Goal: Task Accomplishment & Management: Manage account settings

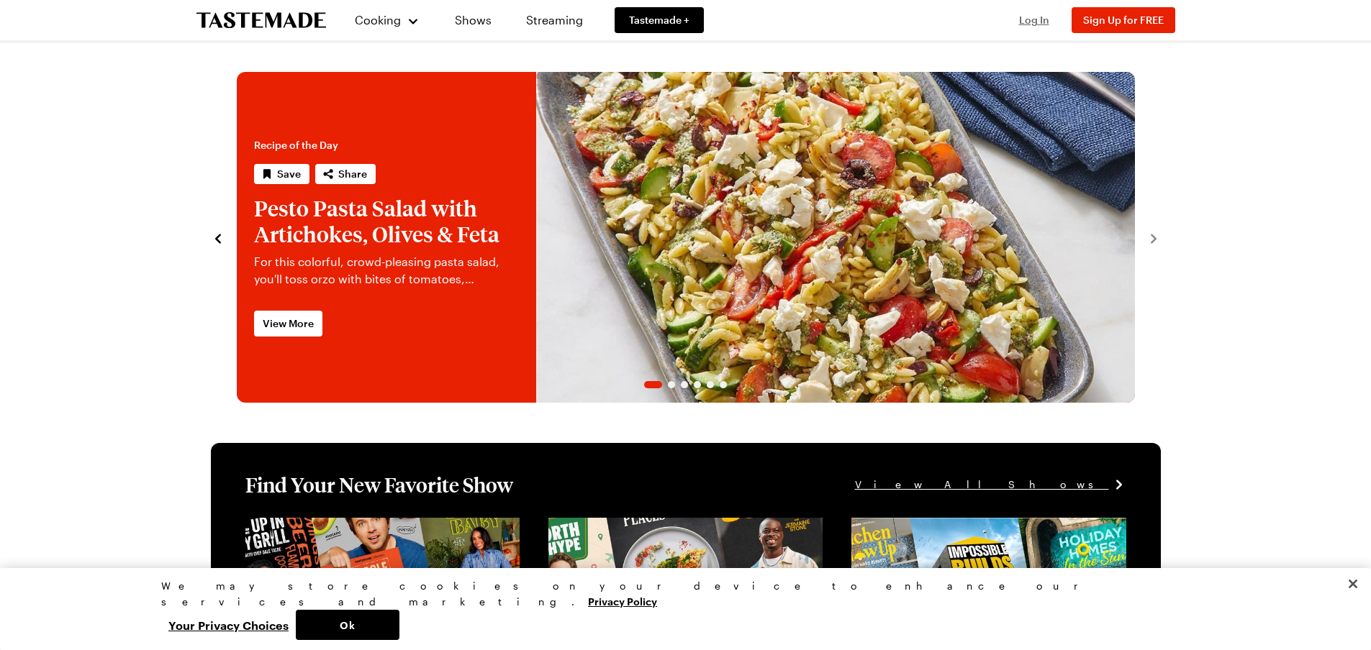
click at [788, 19] on span "Log In" at bounding box center [1034, 20] width 30 height 12
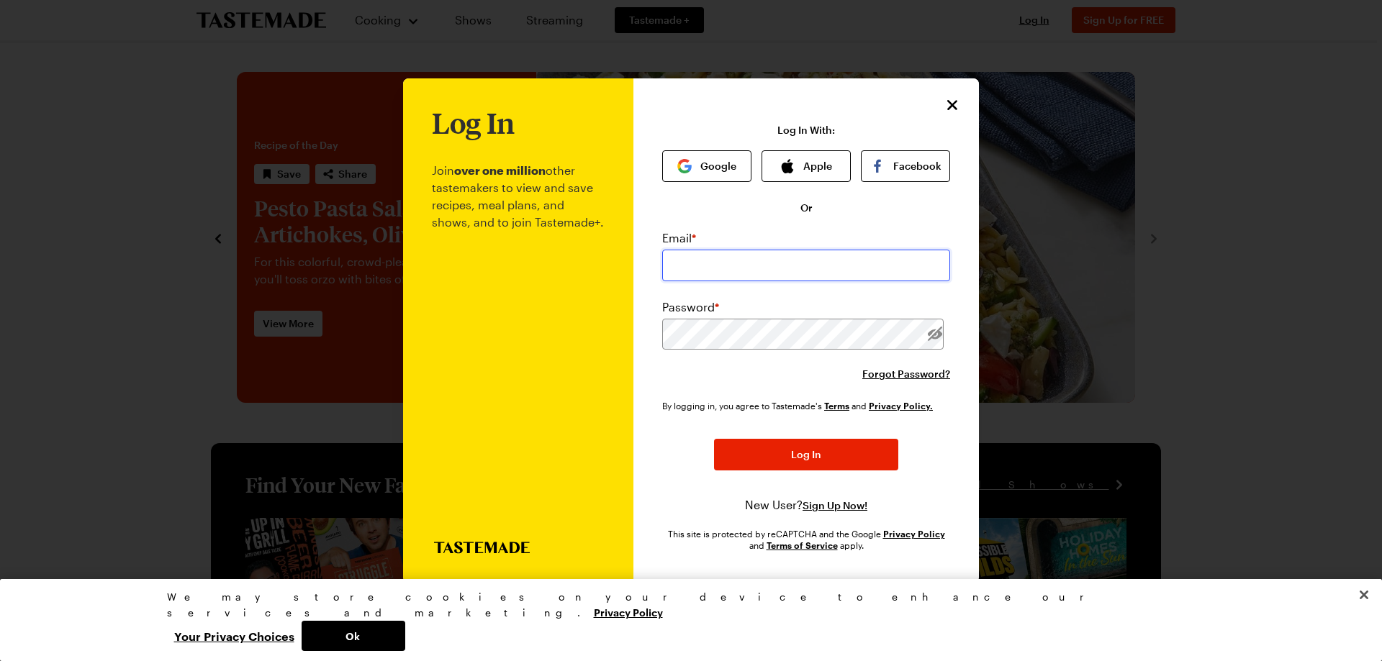
click at [788, 256] on input "email" at bounding box center [806, 266] width 288 height 32
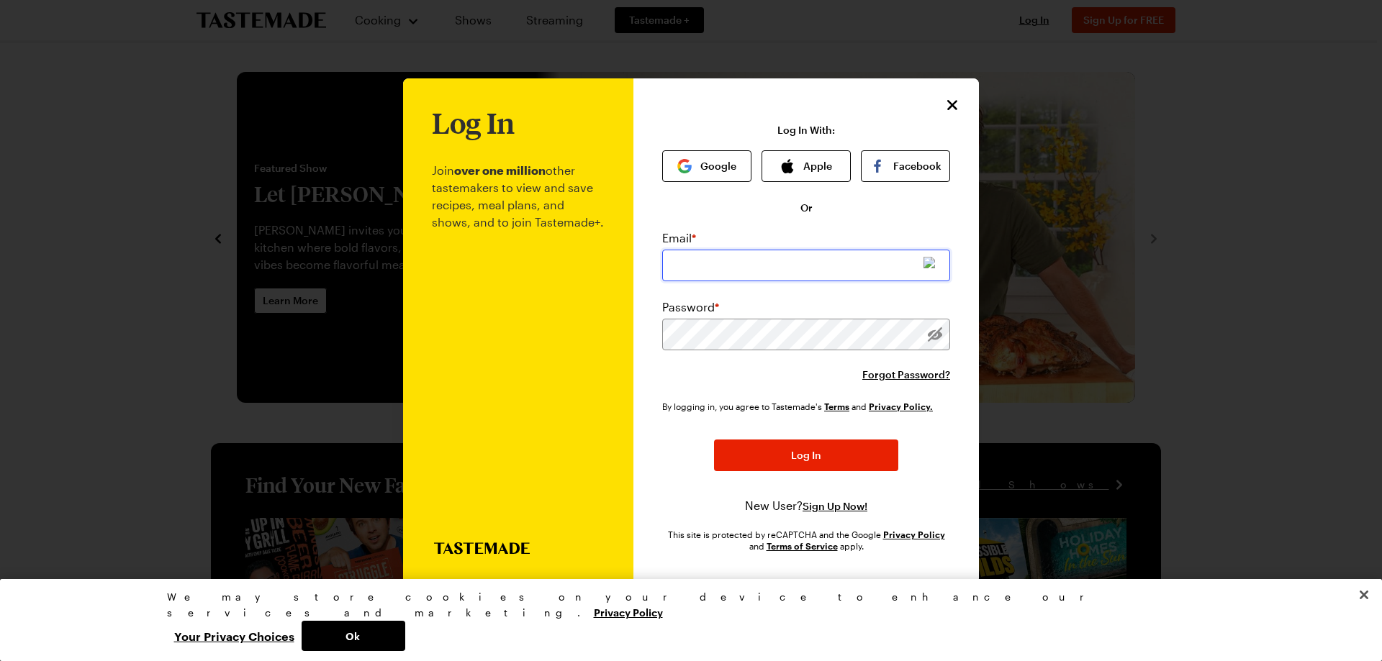
type input "[EMAIL_ADDRESS][DOMAIN_NAME]"
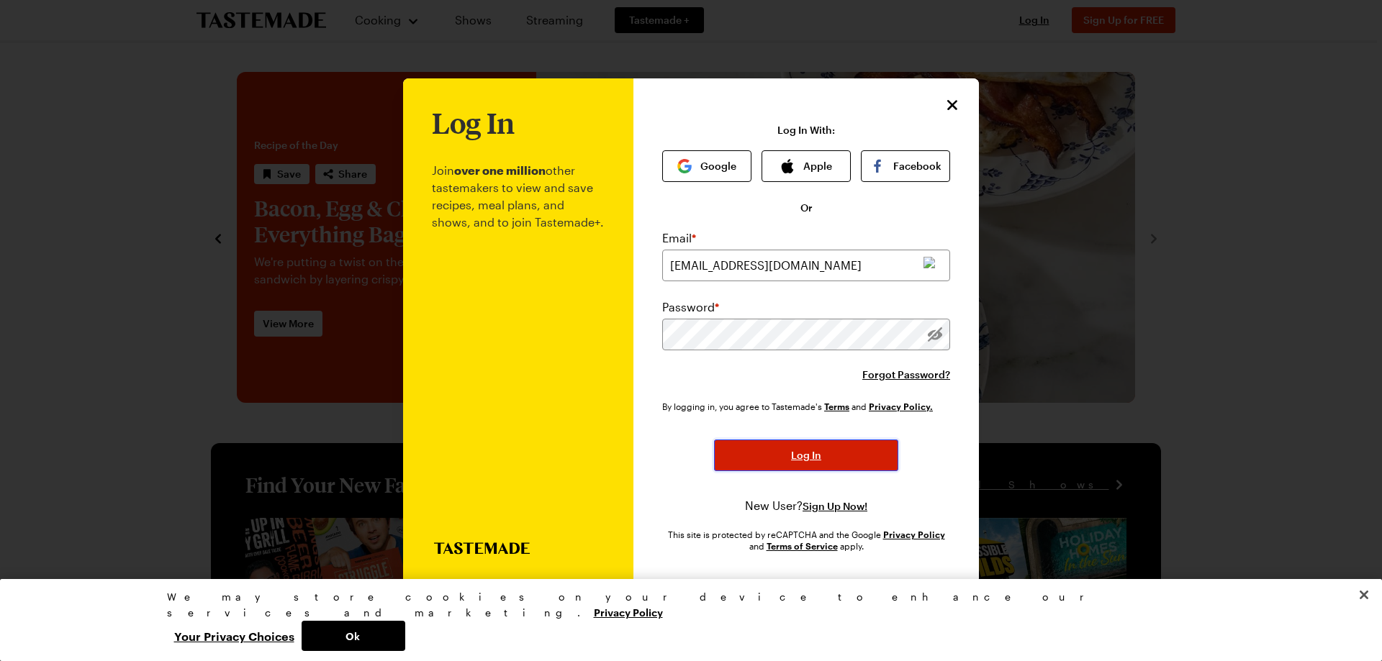
click at [788, 458] on button "Log In" at bounding box center [806, 456] width 184 height 32
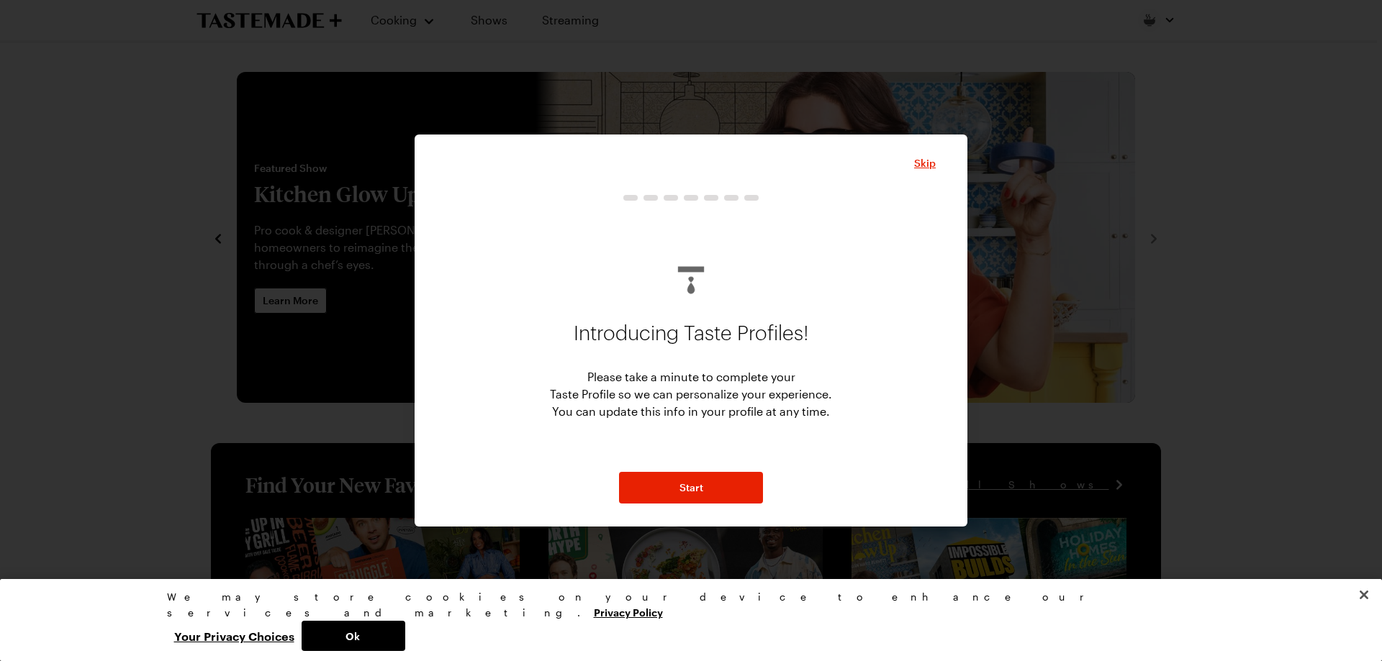
click at [0, 254] on div at bounding box center [691, 330] width 1382 height 661
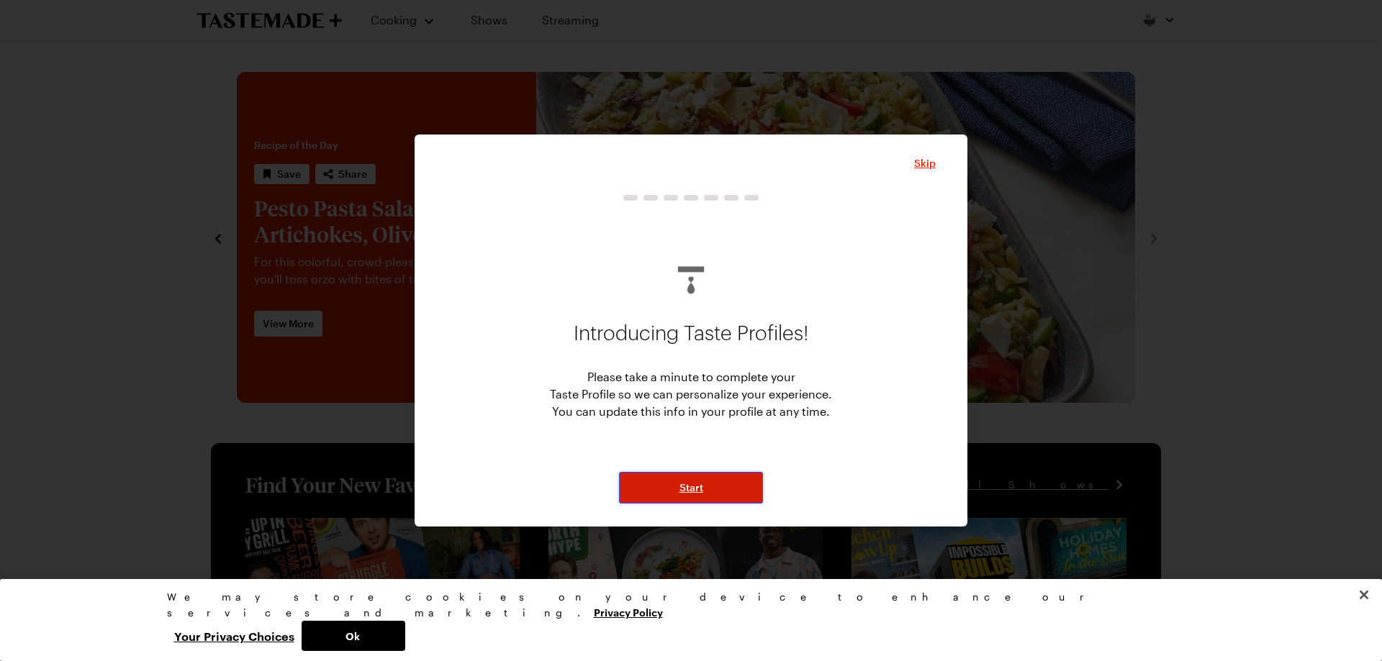
click at [660, 497] on button "Start" at bounding box center [691, 488] width 144 height 32
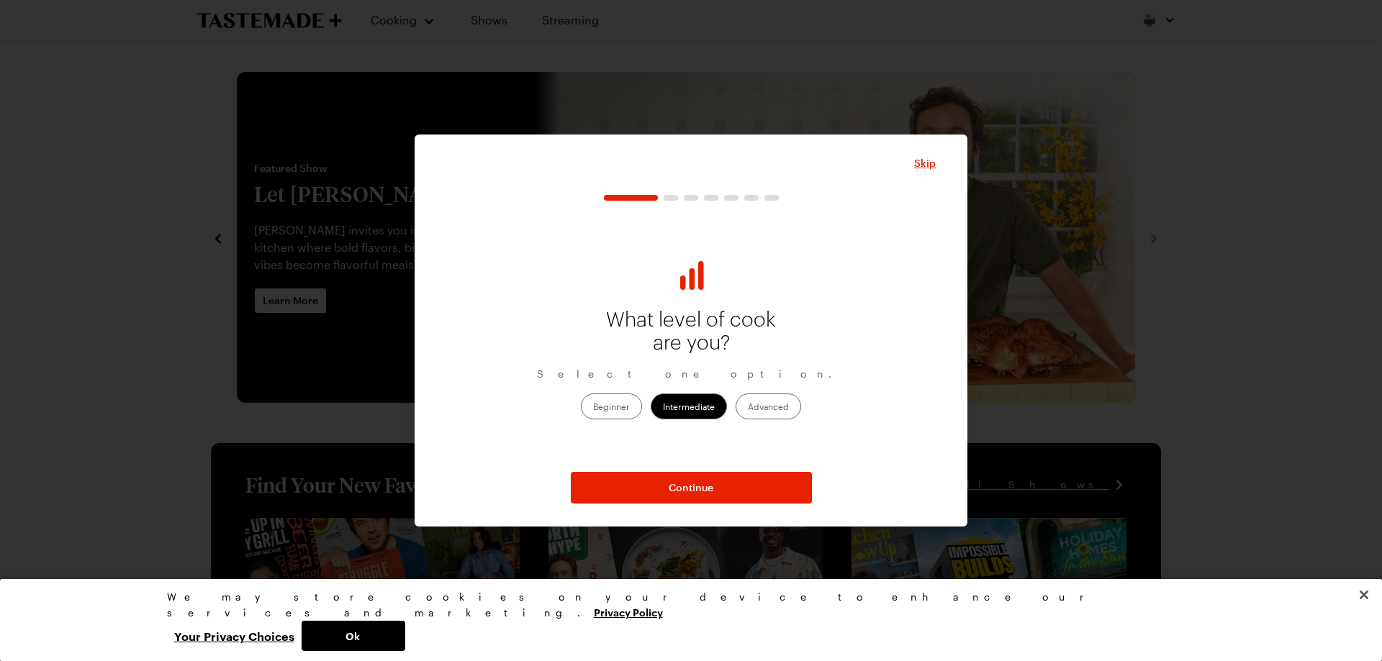
click at [627, 412] on label "Beginner" at bounding box center [611, 407] width 61 height 26
click at [593, 407] on input "Beginner" at bounding box center [593, 407] width 0 height 0
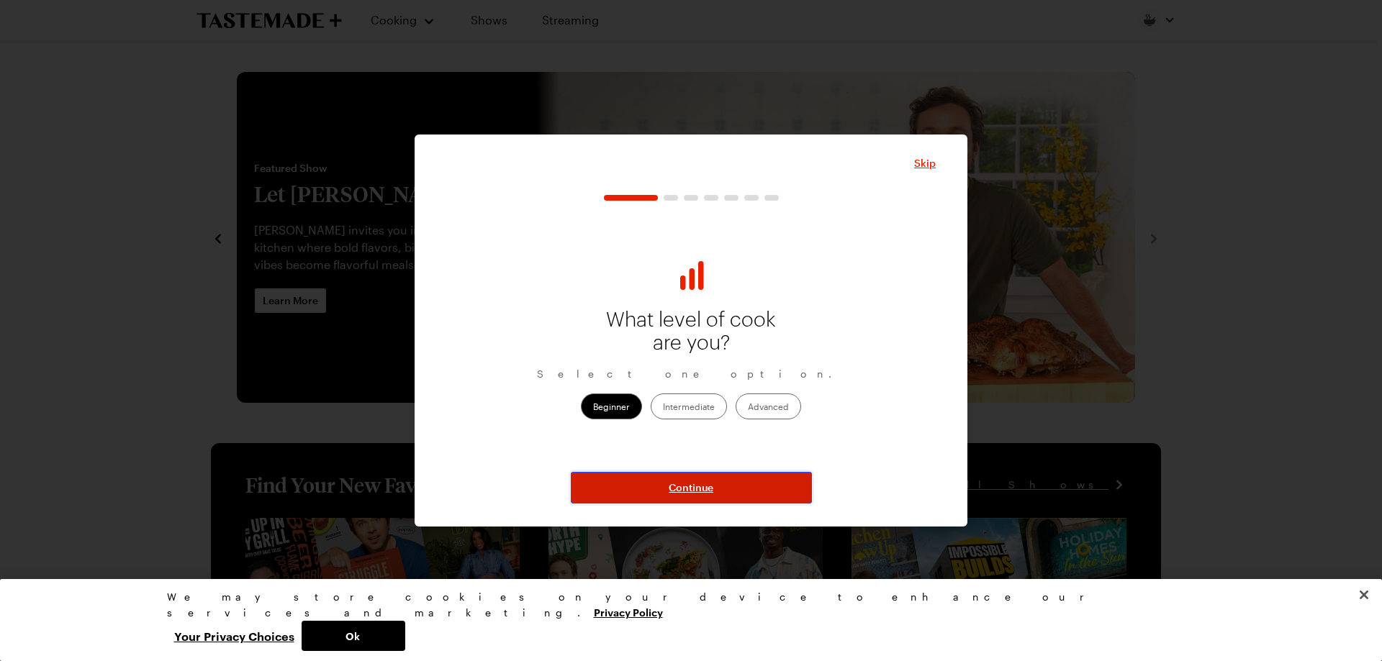
click at [667, 486] on button "Continue" at bounding box center [691, 488] width 241 height 32
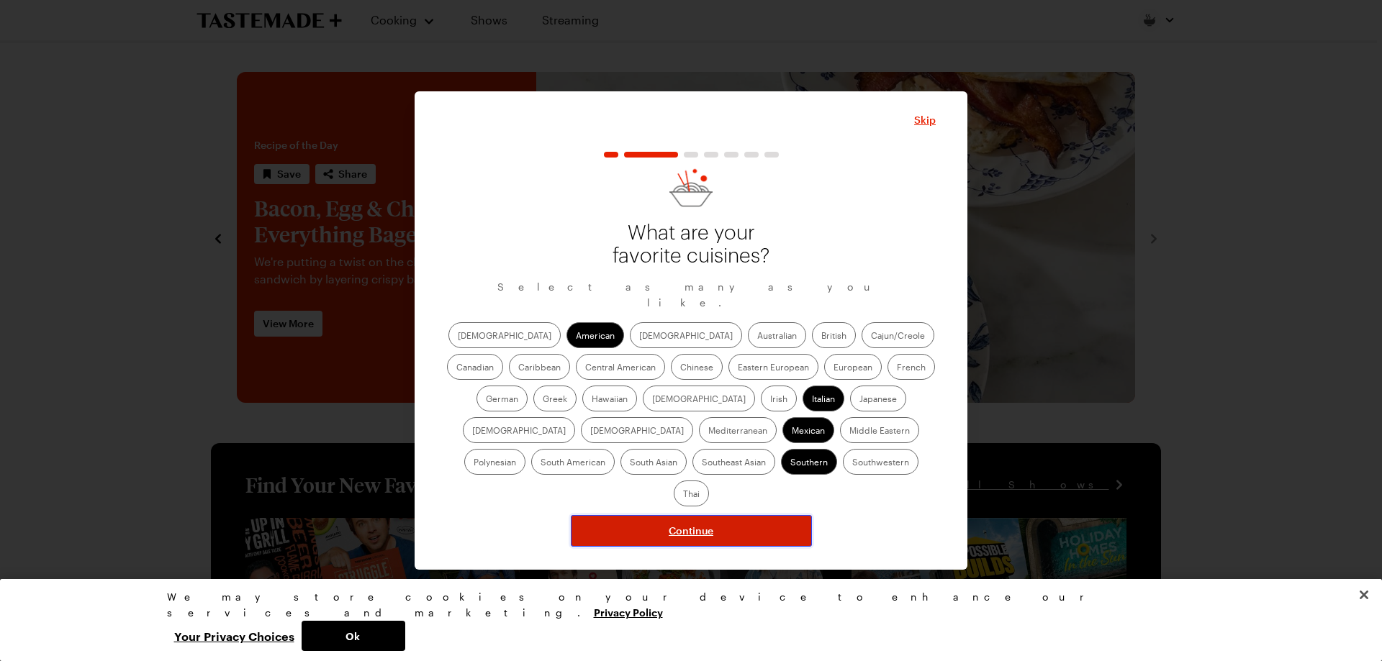
click at [709, 524] on span "Continue" at bounding box center [690, 531] width 45 height 14
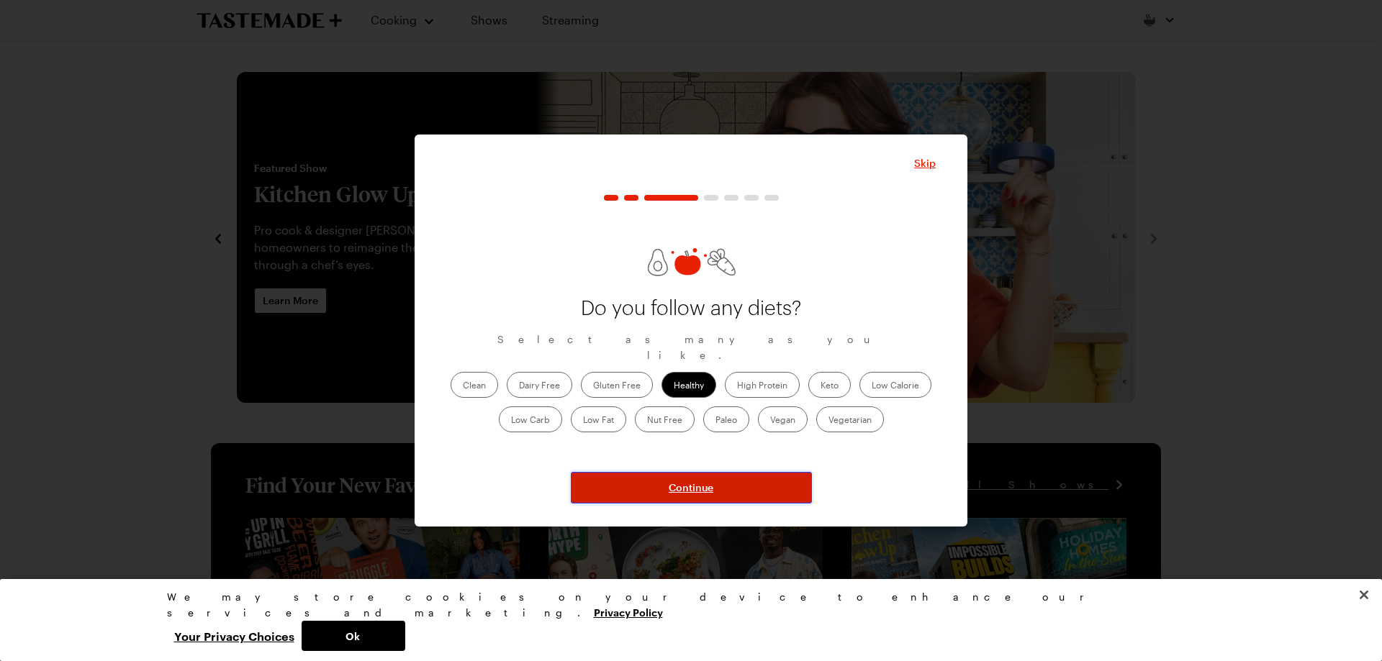
click at [715, 482] on button "Continue" at bounding box center [691, 488] width 241 height 32
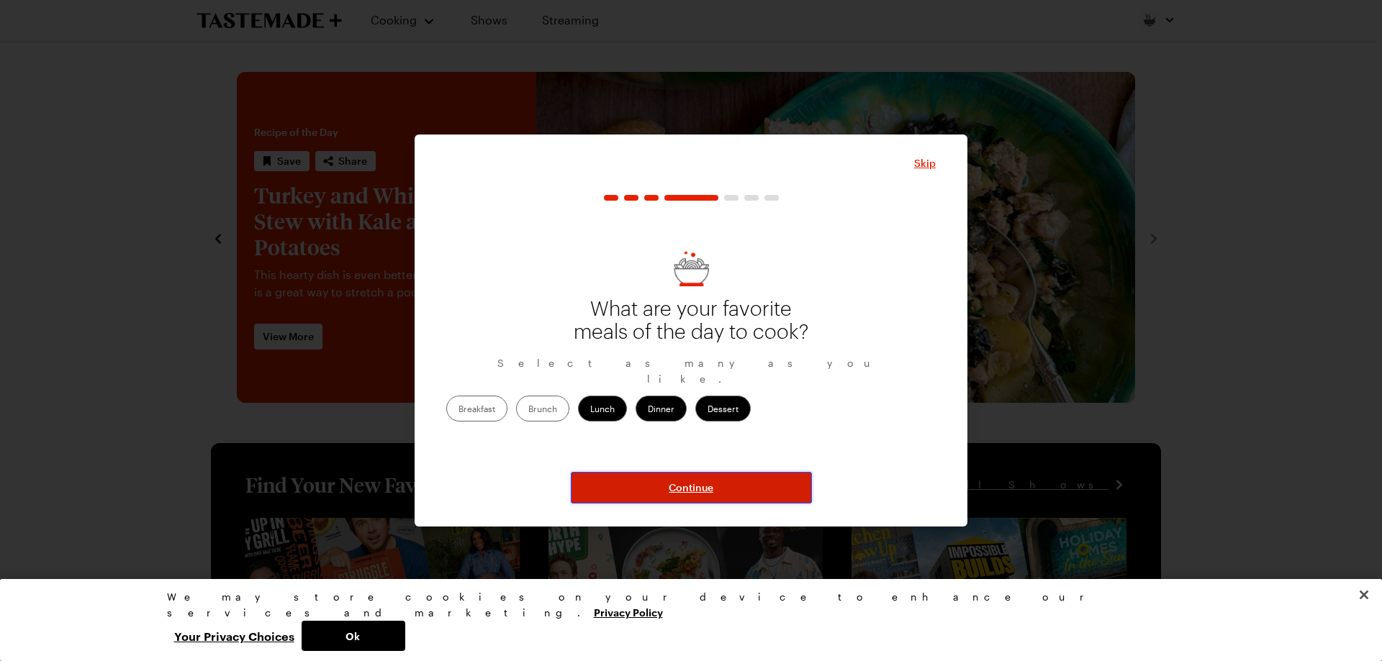
click at [715, 482] on button "Continue" at bounding box center [691, 488] width 241 height 32
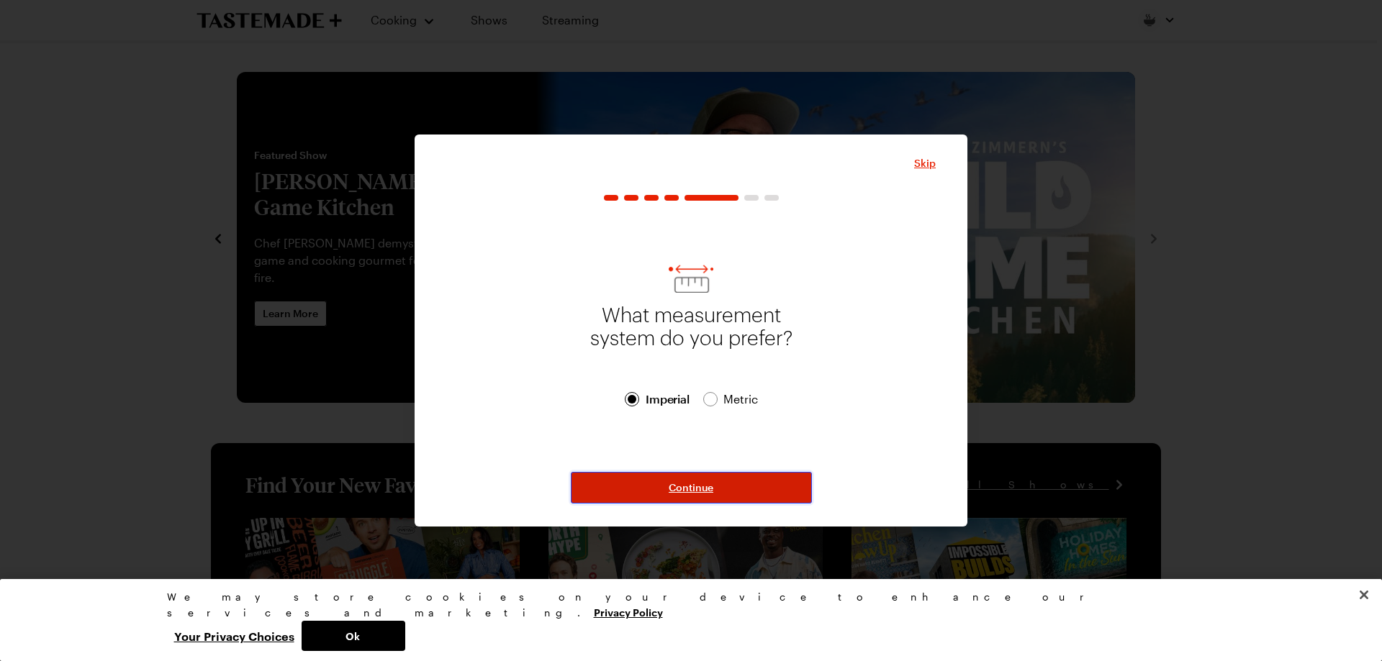
click at [715, 482] on button "Continue" at bounding box center [691, 488] width 241 height 32
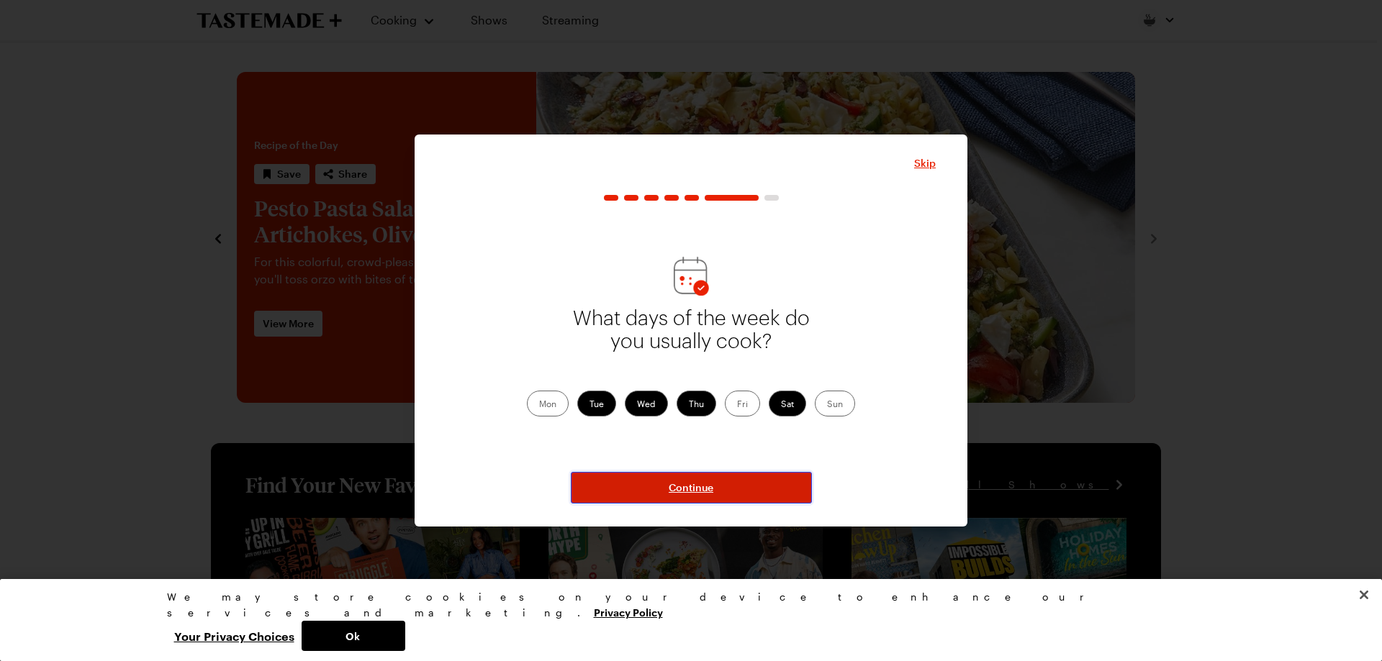
click at [715, 482] on button "Continue" at bounding box center [691, 488] width 241 height 32
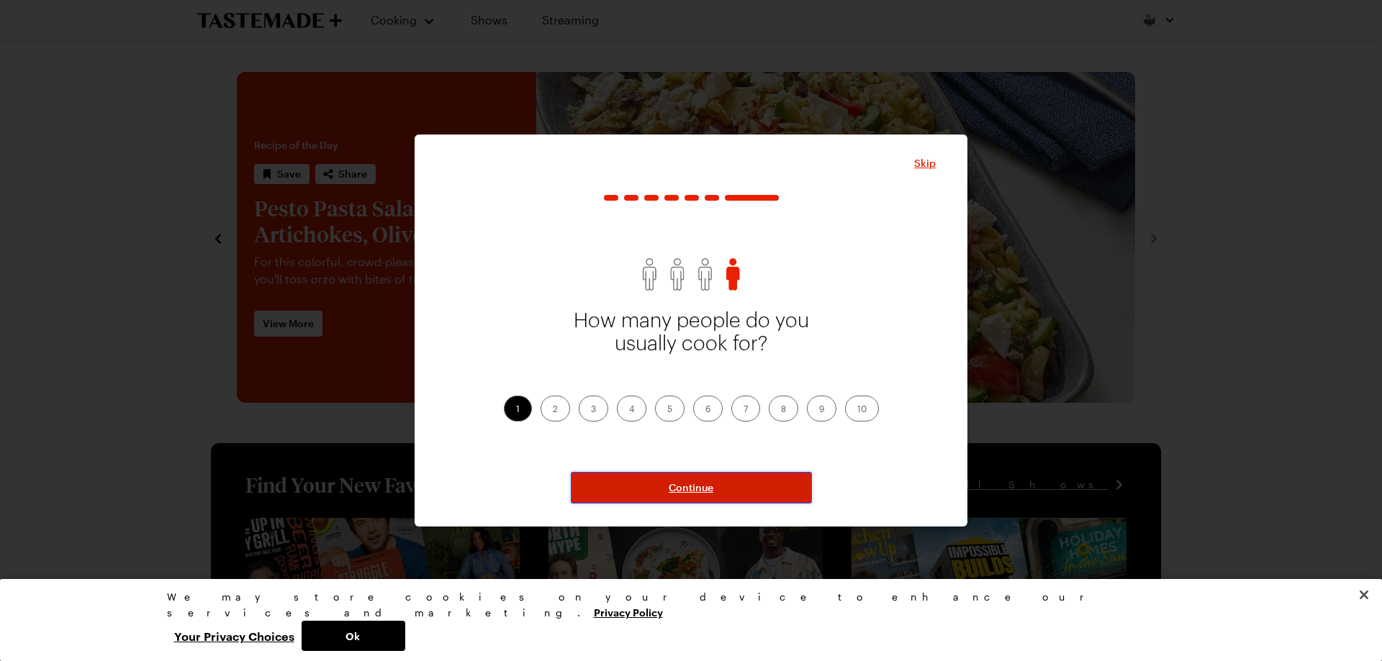
click at [715, 482] on button "Continue" at bounding box center [691, 488] width 241 height 32
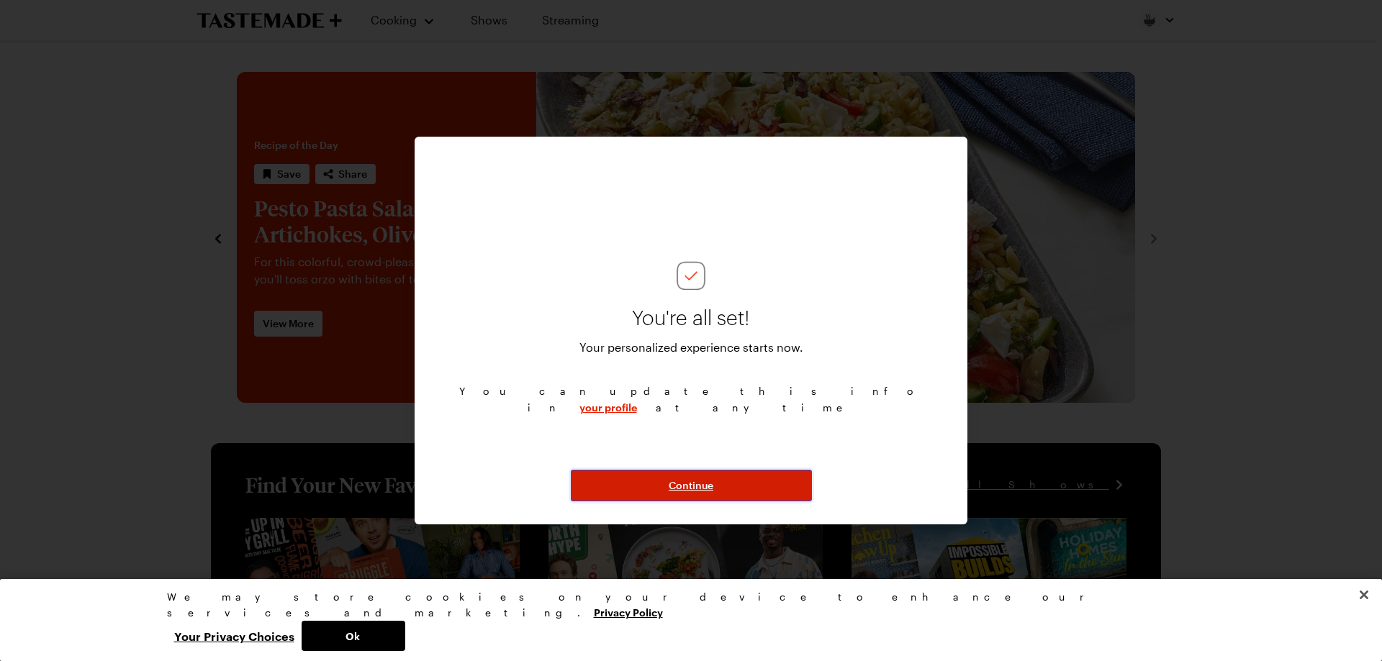
click at [715, 482] on button "Continue" at bounding box center [691, 486] width 241 height 32
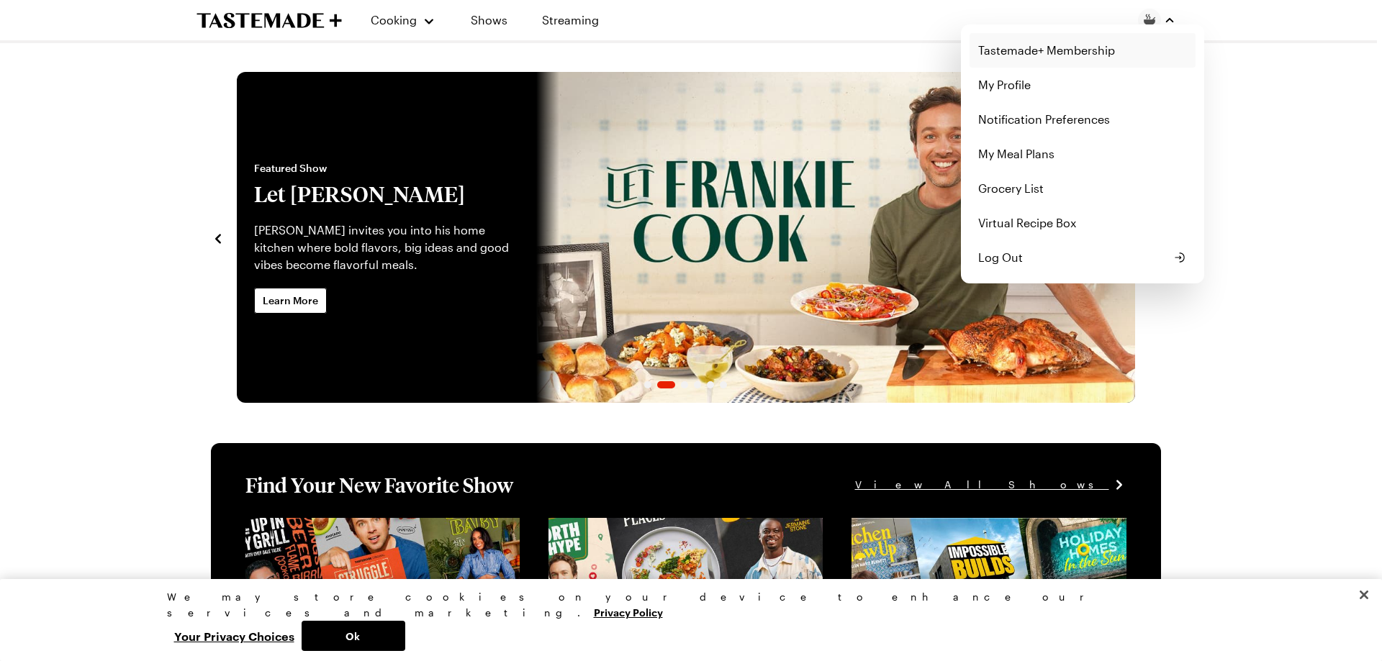
click at [788, 51] on link "Tastemade+ Membership" at bounding box center [1082, 50] width 226 height 35
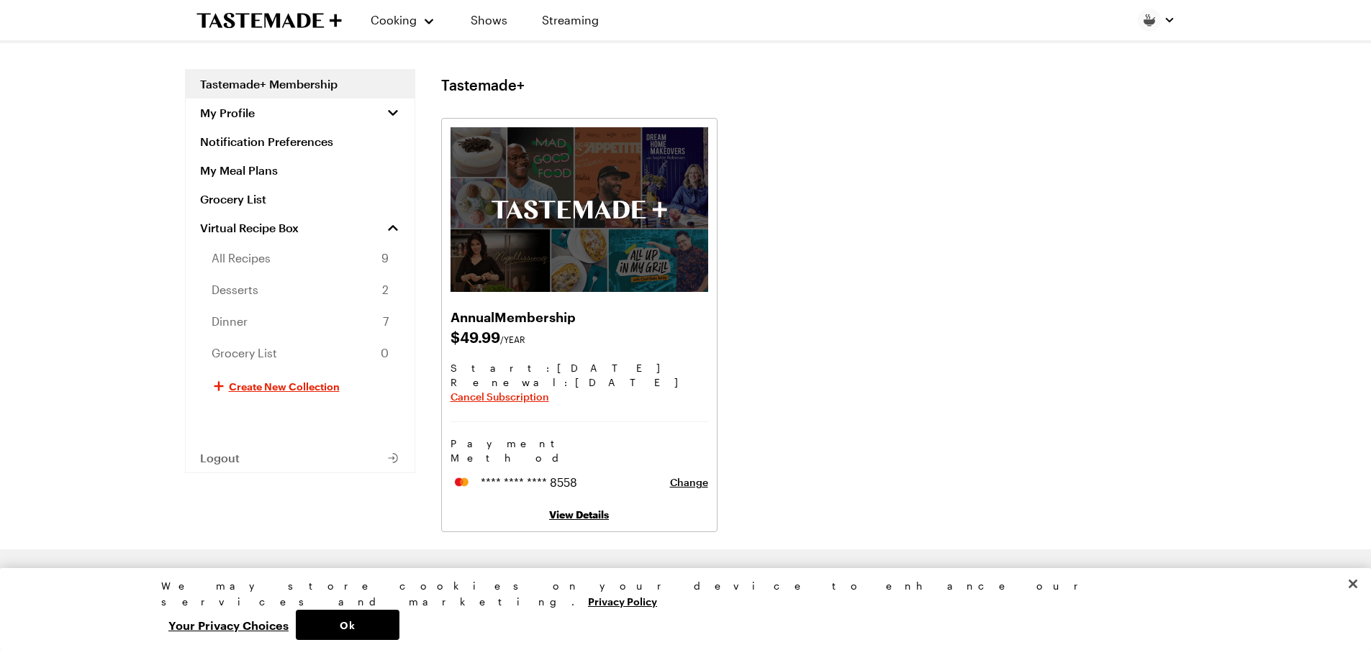
click at [601, 506] on div "View Details" at bounding box center [579, 514] width 258 height 17
click at [588, 509] on link "View Details" at bounding box center [579, 515] width 60 height 12
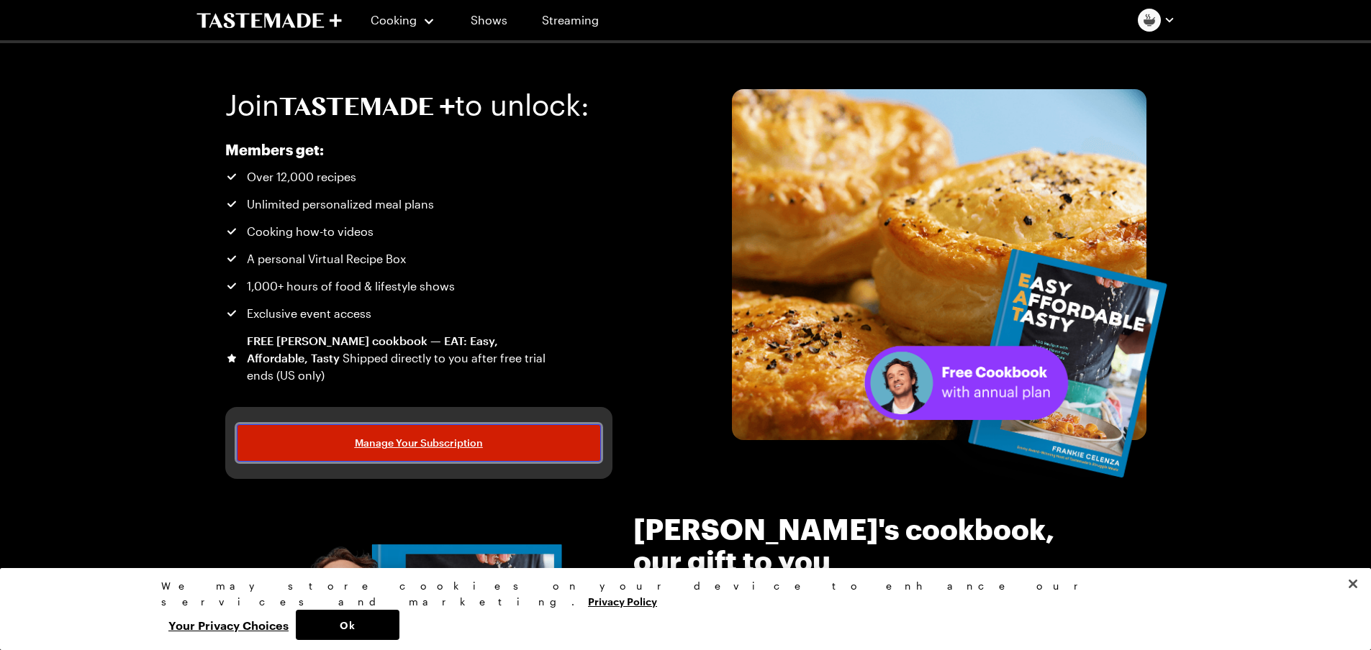
click at [392, 445] on span "Manage Your Subscription" at bounding box center [419, 443] width 128 height 14
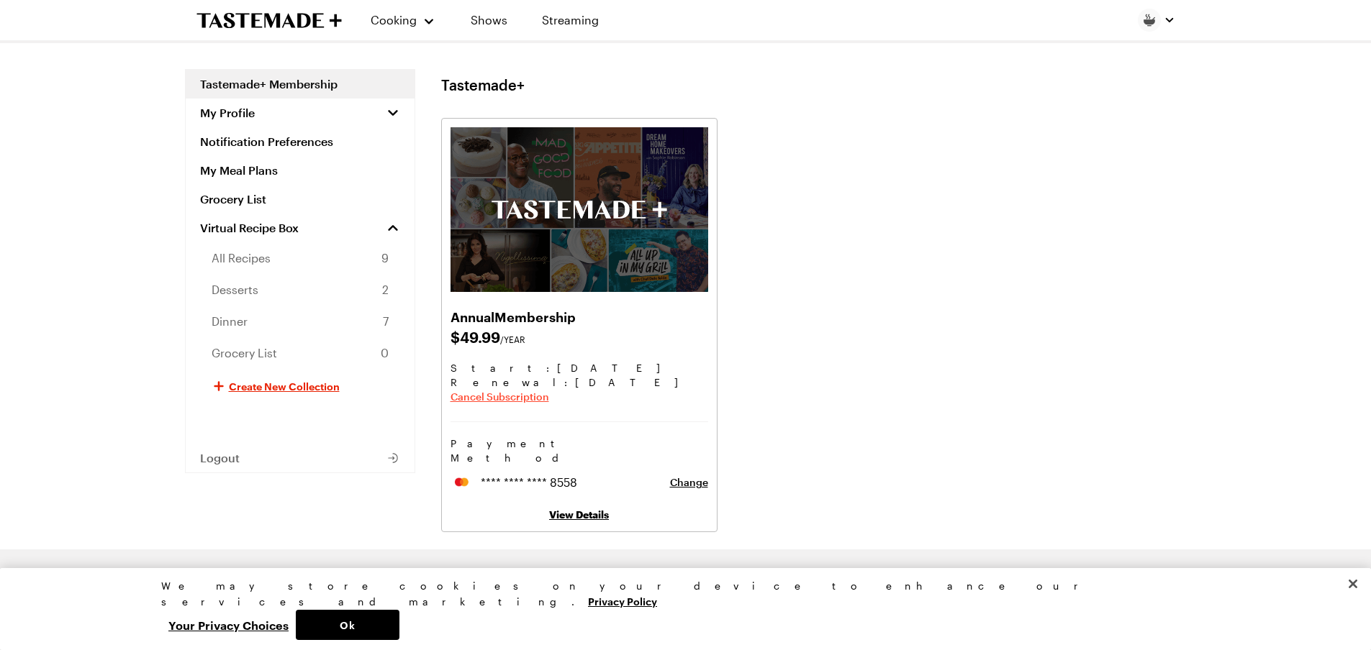
click at [471, 399] on span "Cancel Subscription" at bounding box center [499, 397] width 99 height 14
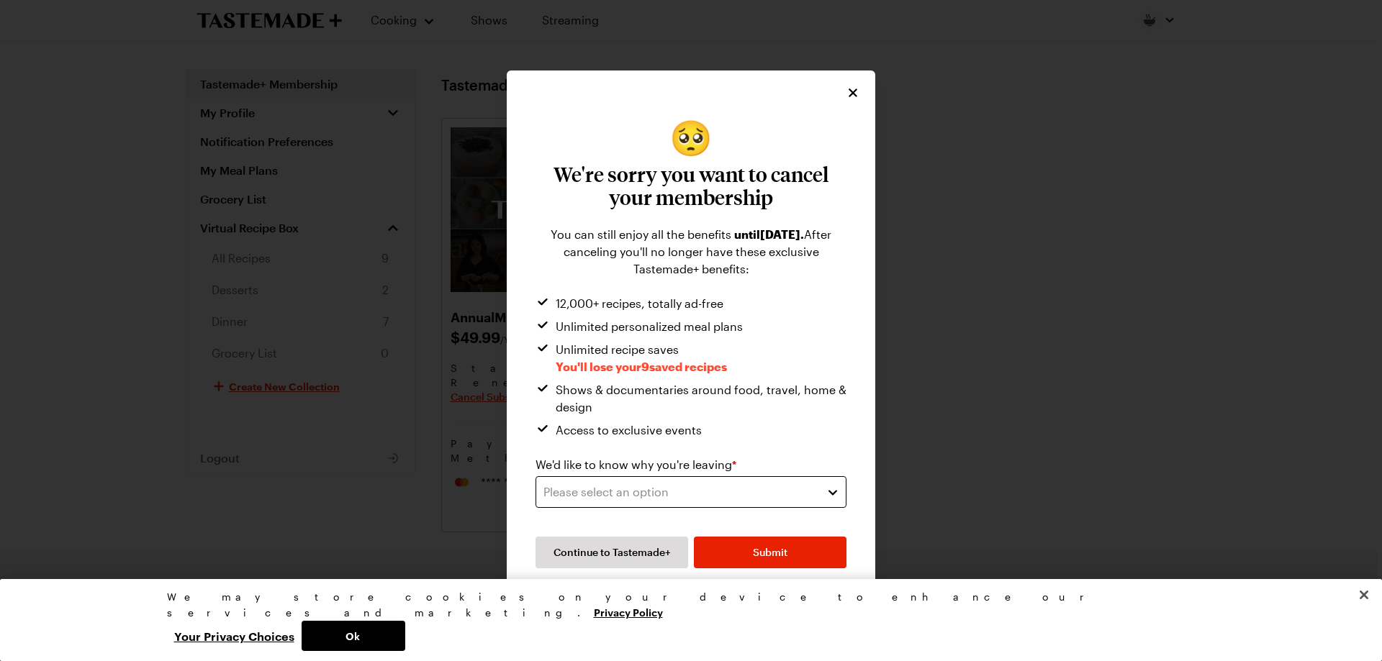
click at [702, 490] on div "Please select an option" at bounding box center [679, 492] width 273 height 17
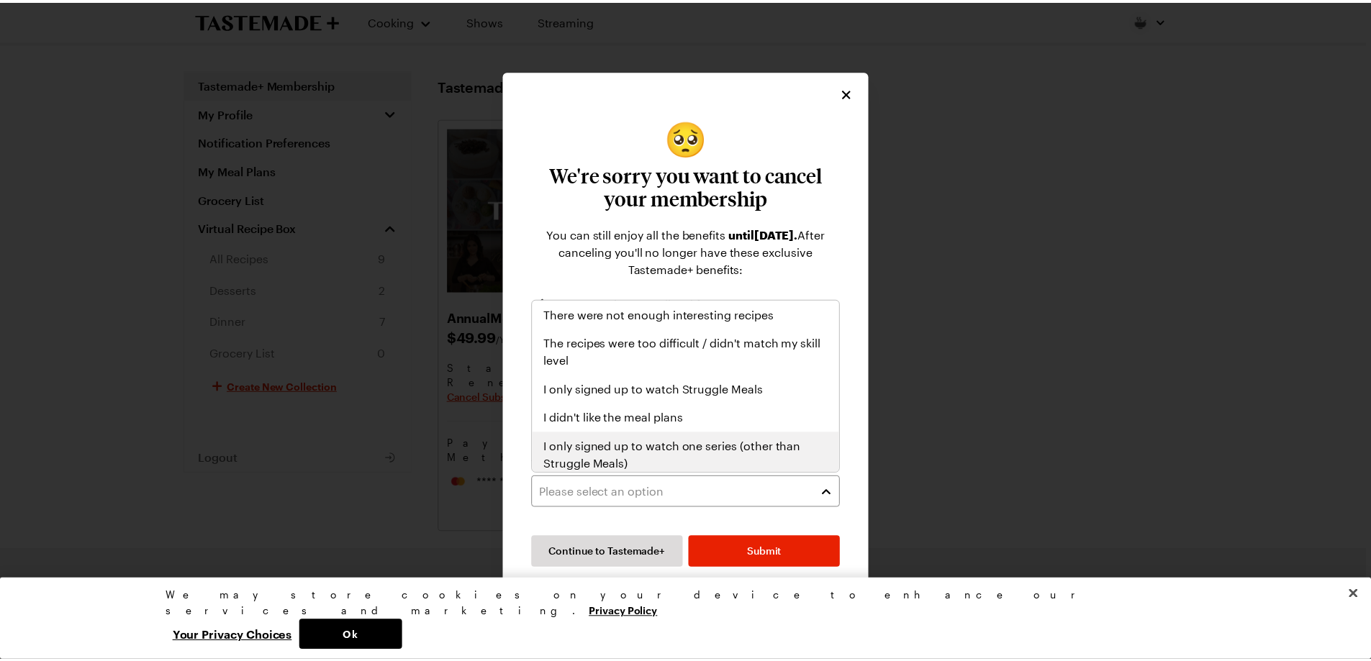
scroll to position [167, 0]
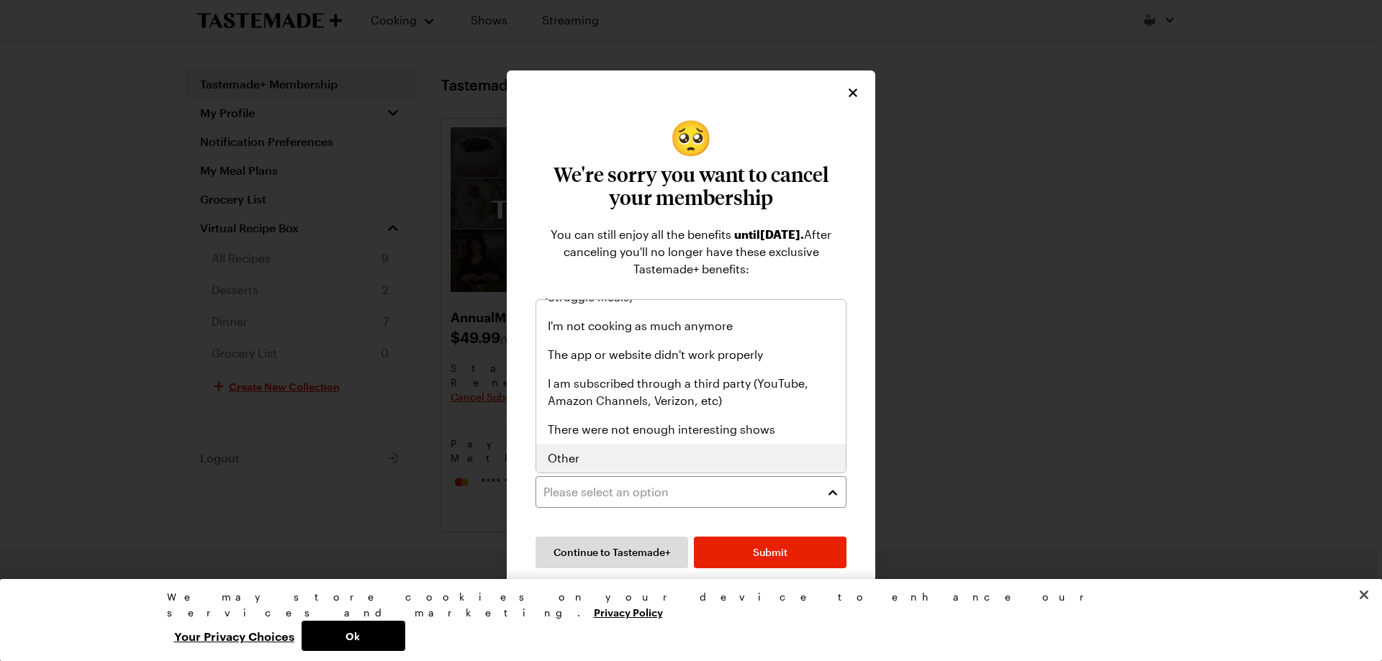
click at [662, 464] on div "Other" at bounding box center [691, 458] width 286 height 17
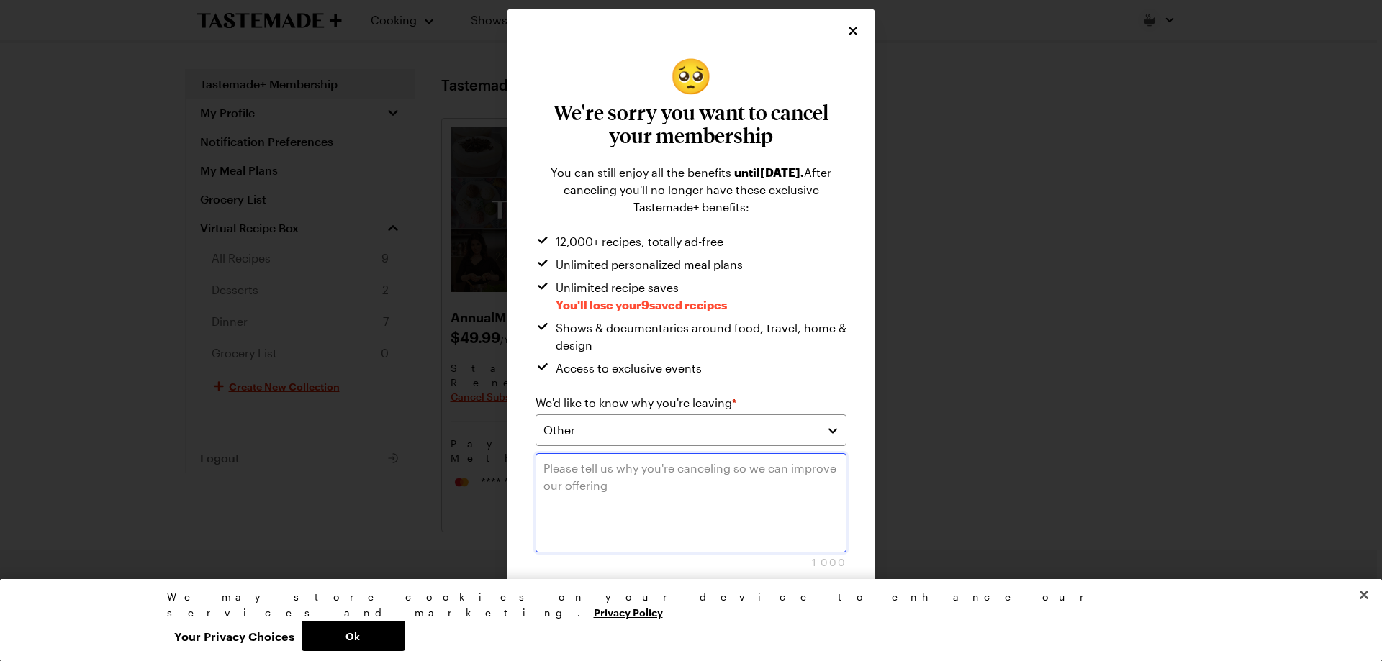
click at [666, 479] on textarea at bounding box center [690, 502] width 311 height 99
click at [405, 635] on button "Ok" at bounding box center [354, 636] width 104 height 30
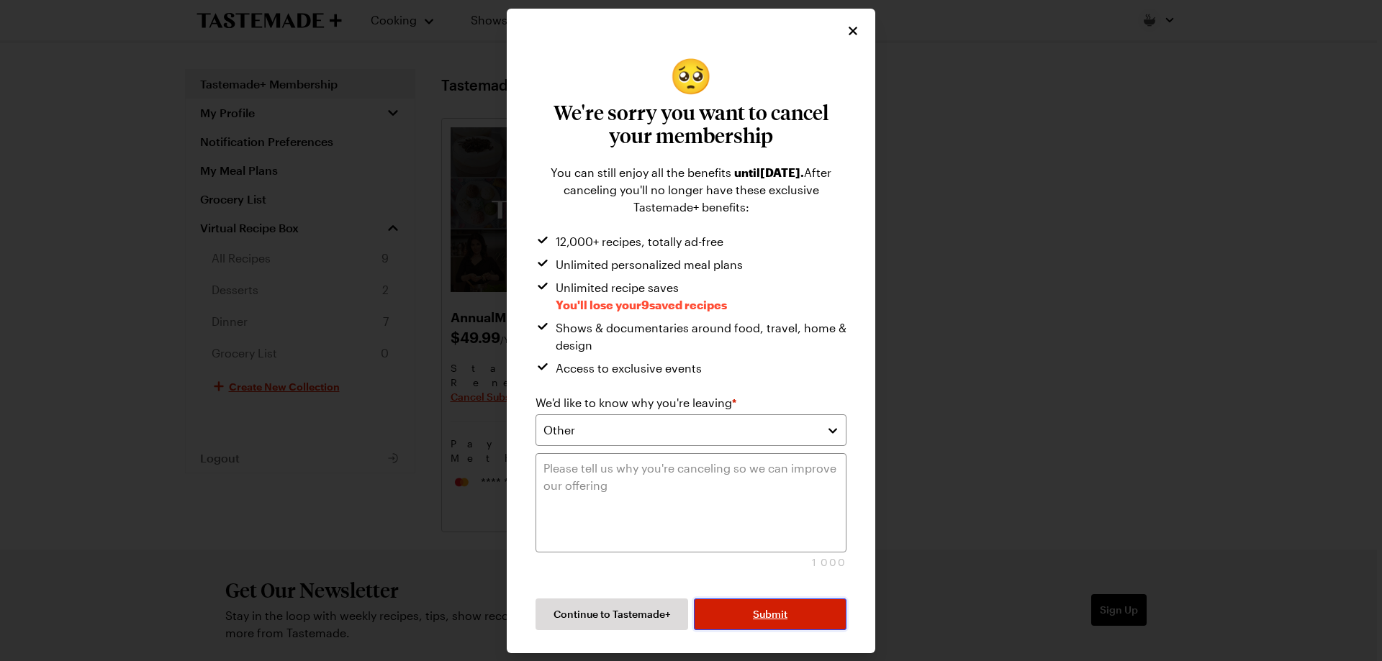
click at [784, 614] on span "Submit" at bounding box center [770, 614] width 35 height 14
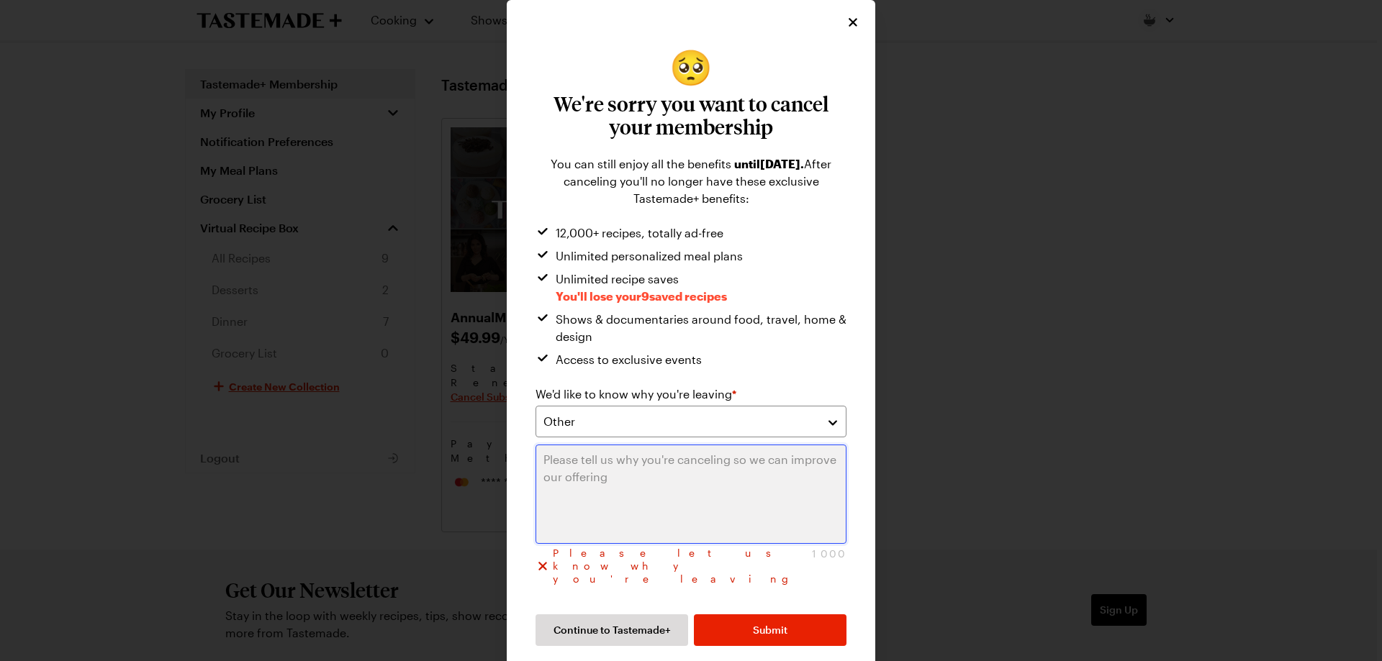
click at [660, 481] on textarea at bounding box center [690, 494] width 311 height 99
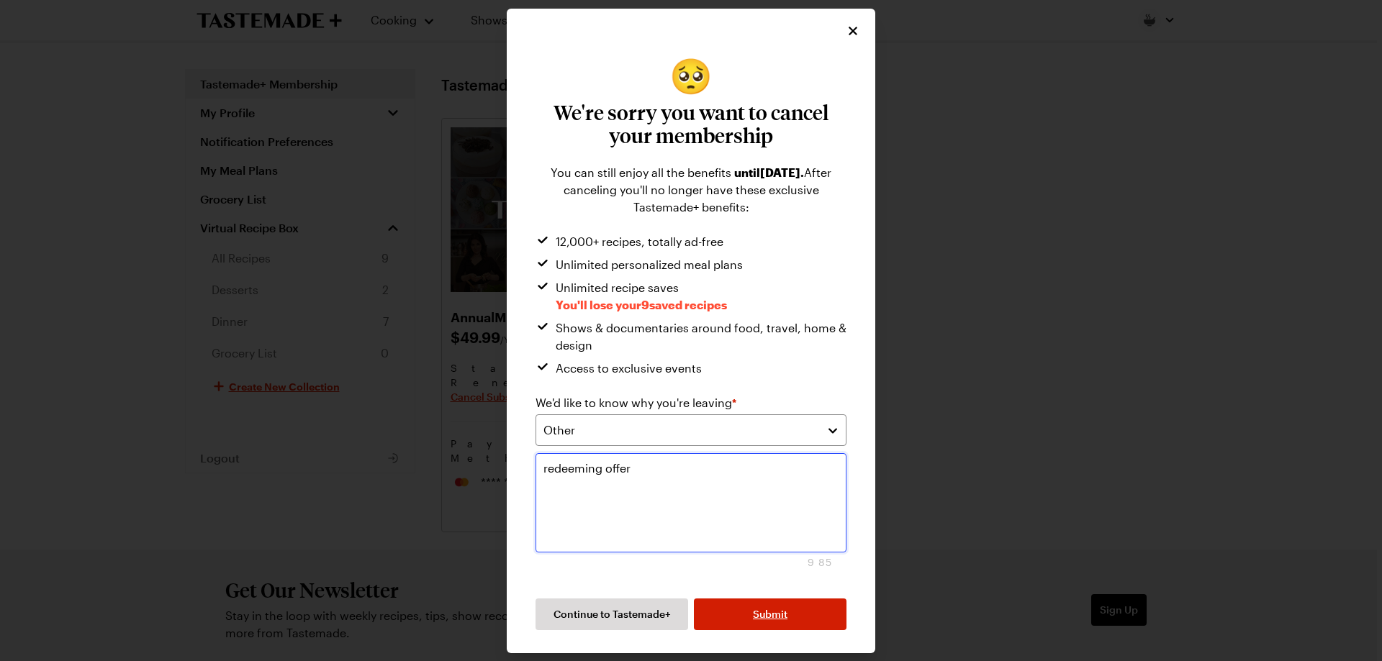
type textarea "redeeming offer"
click at [788, 624] on button "Submit" at bounding box center [770, 615] width 153 height 32
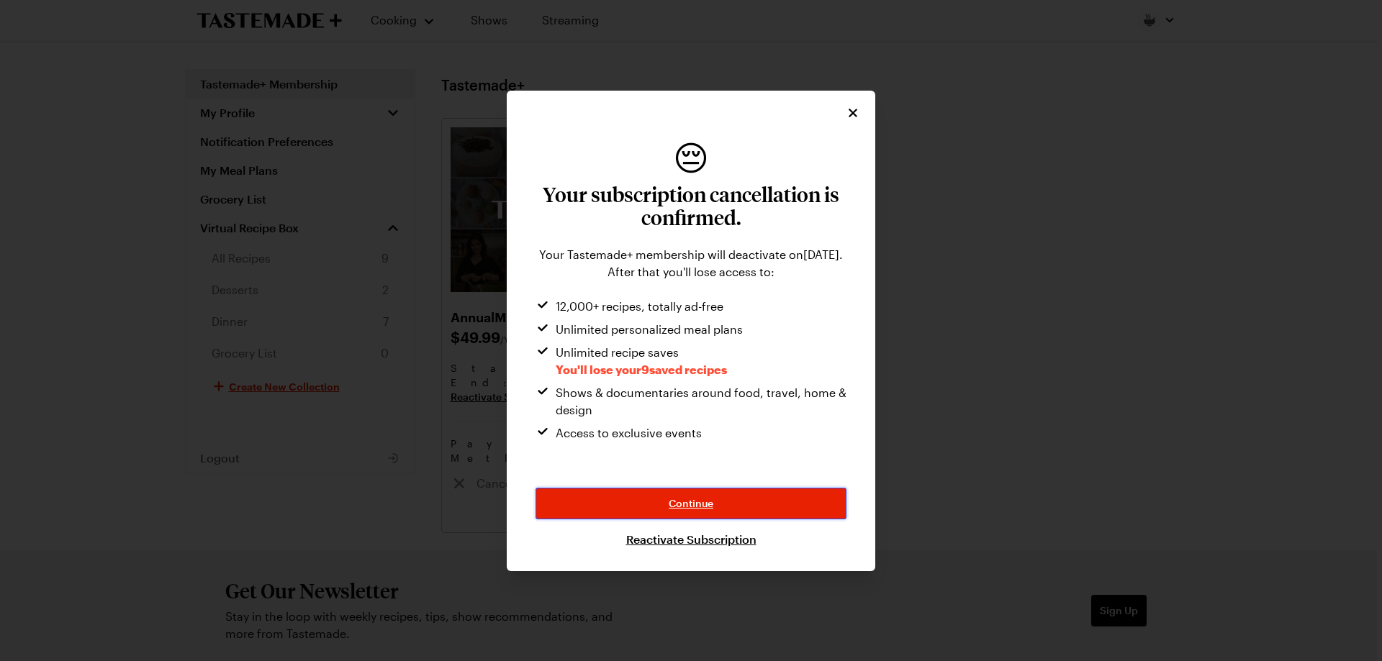
click at [722, 497] on button "Continue" at bounding box center [690, 504] width 311 height 32
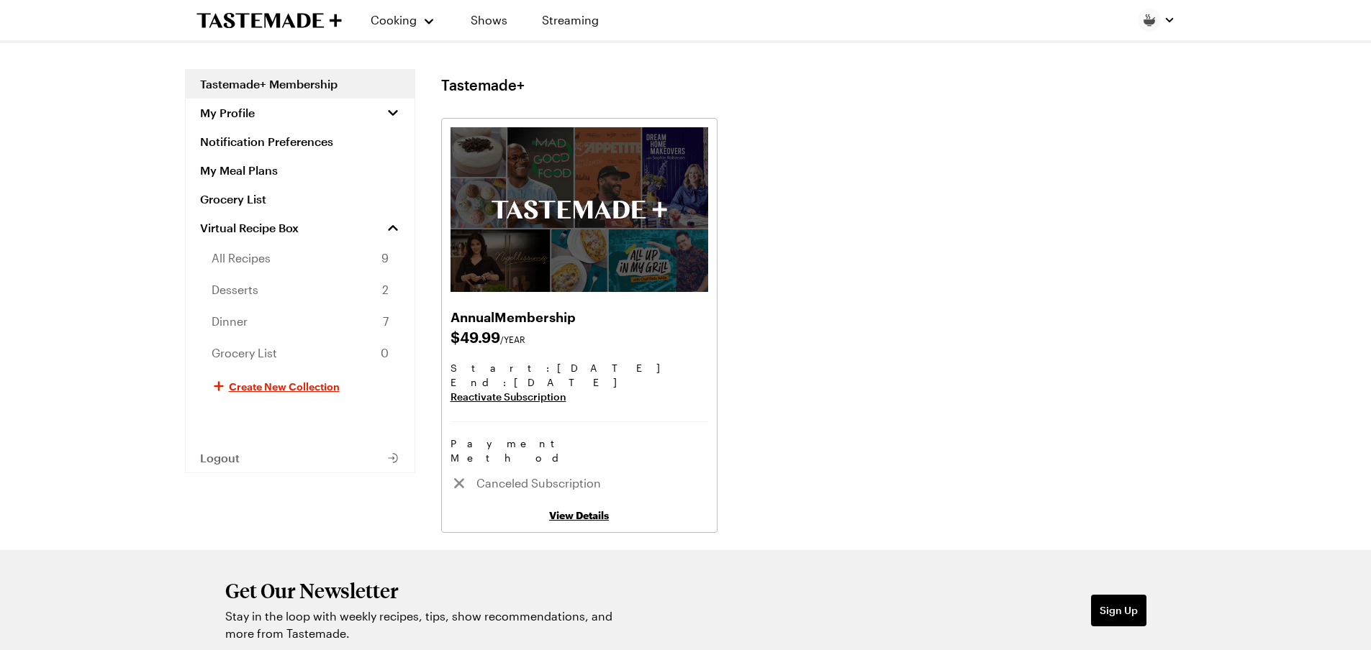
click at [565, 396] on link "Reactivate Subscription" at bounding box center [579, 397] width 258 height 14
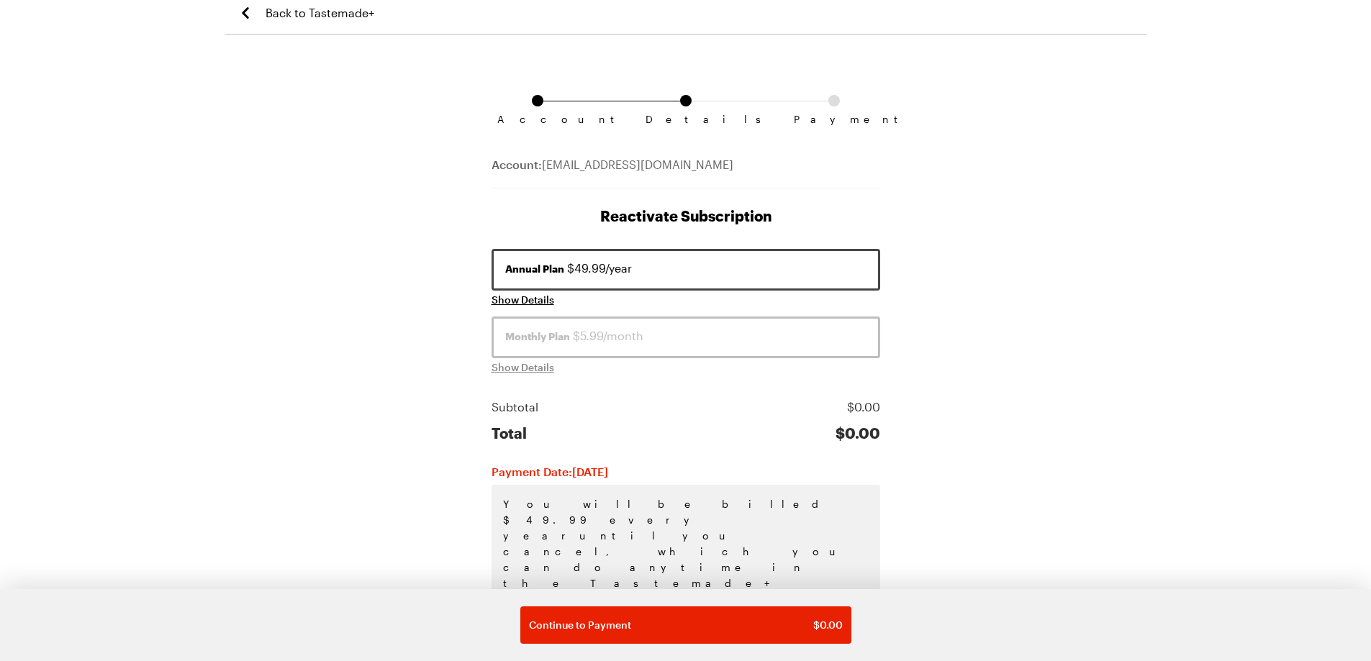
scroll to position [11, 0]
click at [513, 299] on span "Show Details" at bounding box center [522, 298] width 63 height 14
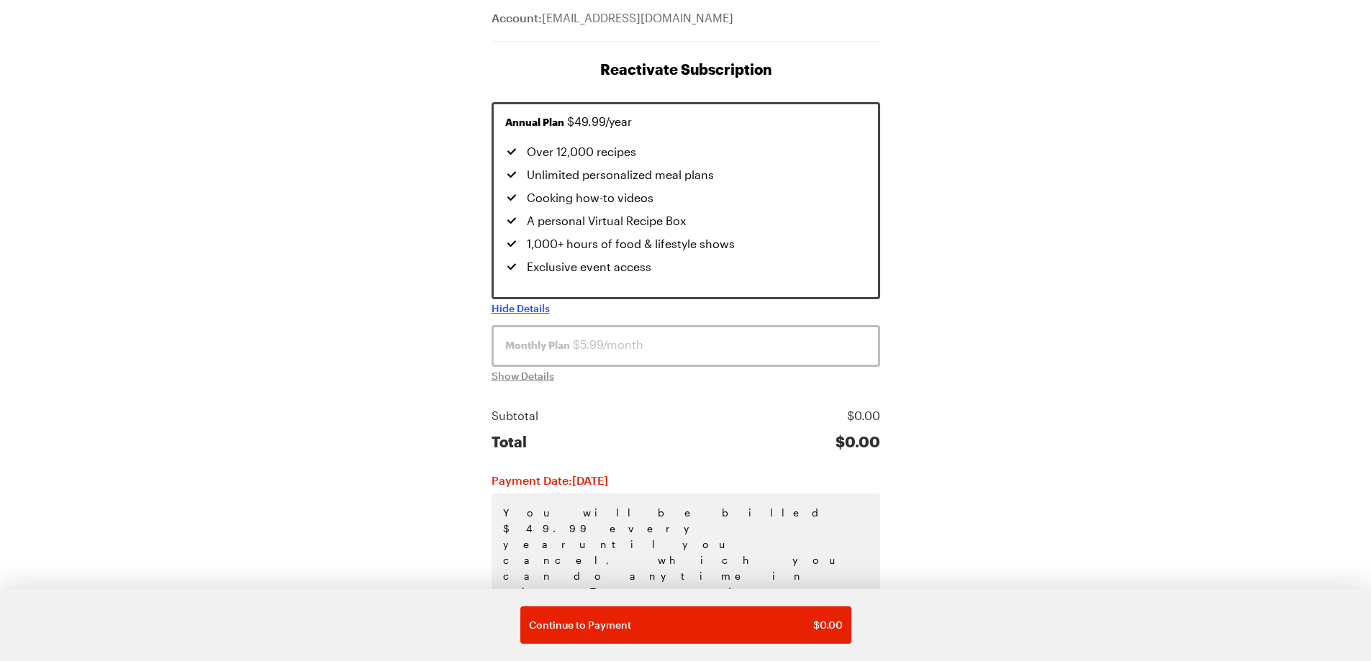
scroll to position [166, 0]
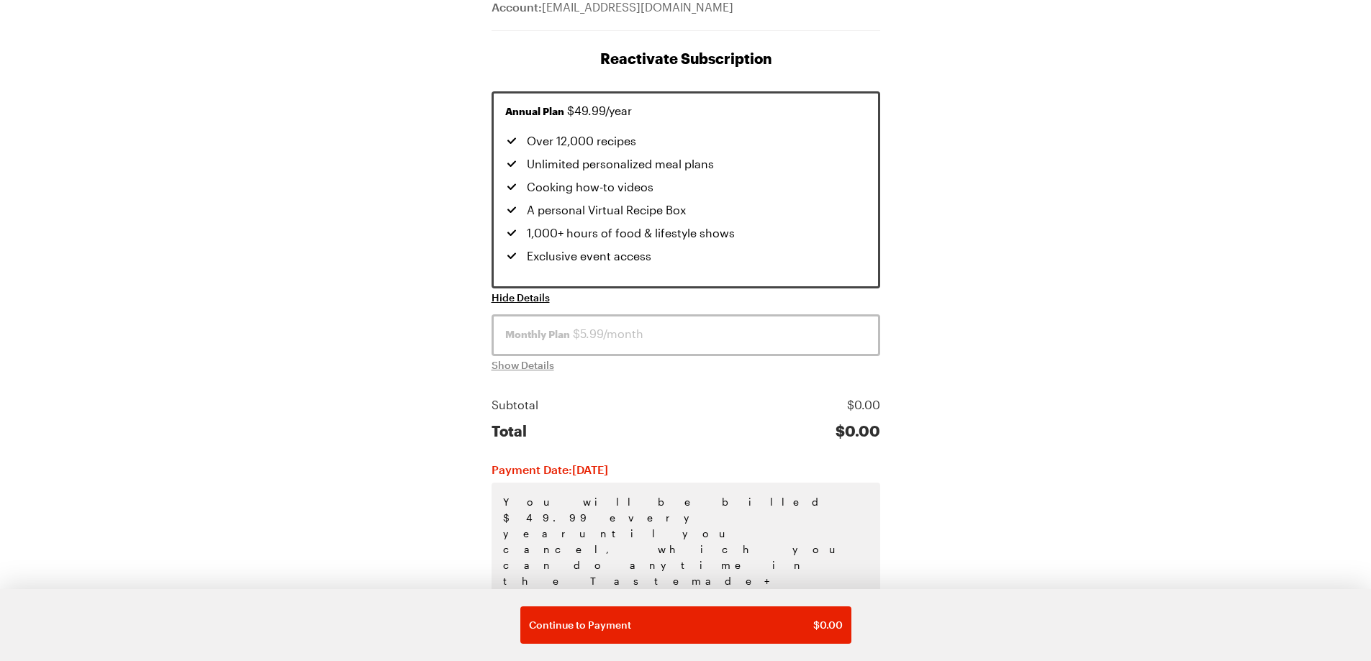
click at [696, 196] on ul "Over 12,000 recipes Unlimited personalized meal plans Cooking how-to videos A p…" at bounding box center [643, 198] width 276 height 132
click at [788, 335] on div "Account Details Payment Account: [EMAIL_ADDRESS][DOMAIN_NAME] Reactivate Subscr…" at bounding box center [685, 347] width 921 height 906
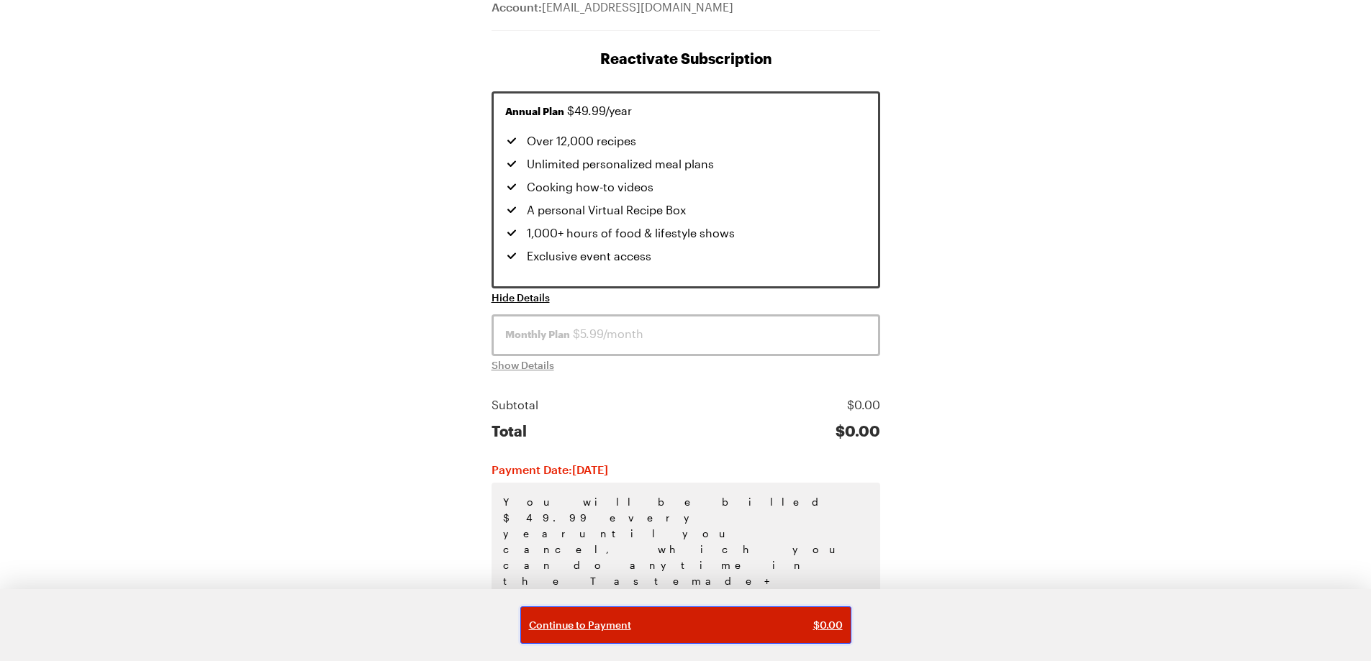
click at [620, 630] on span "Continue to Payment" at bounding box center [580, 625] width 102 height 14
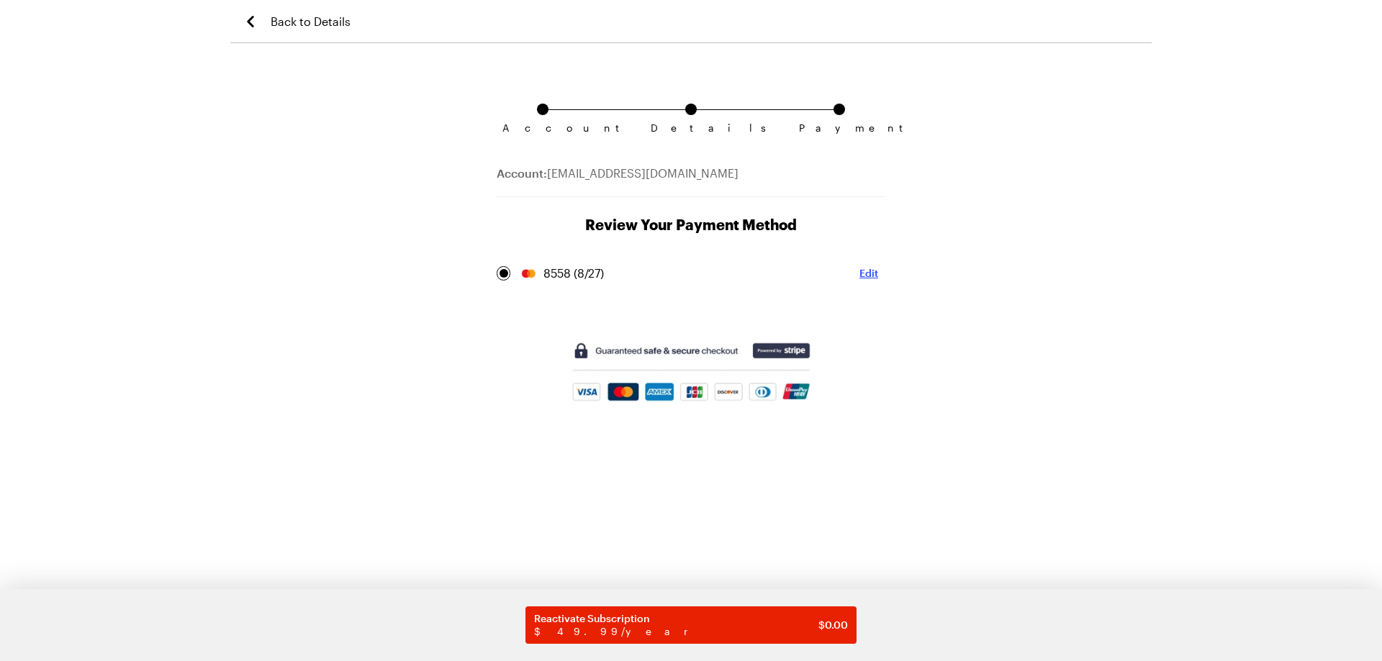
click at [788, 276] on span "Edit" at bounding box center [868, 273] width 19 height 14
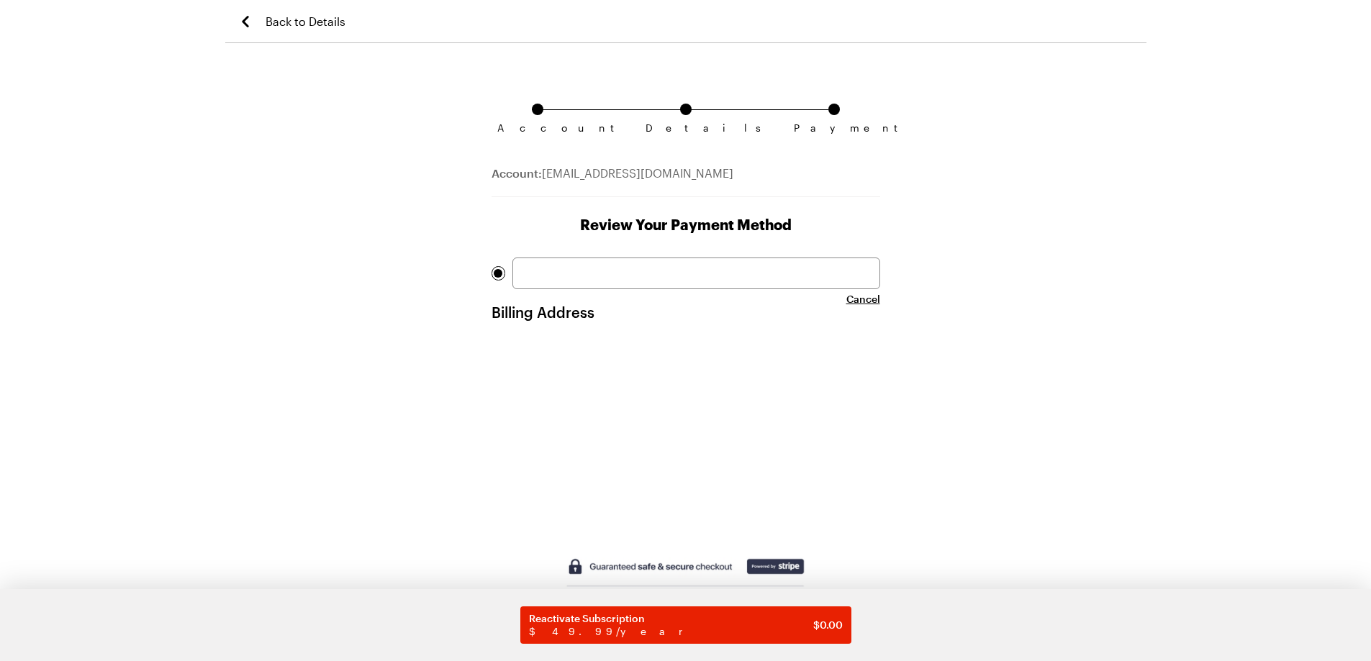
click at [251, 17] on icon "Back to Details" at bounding box center [245, 21] width 17 height 17
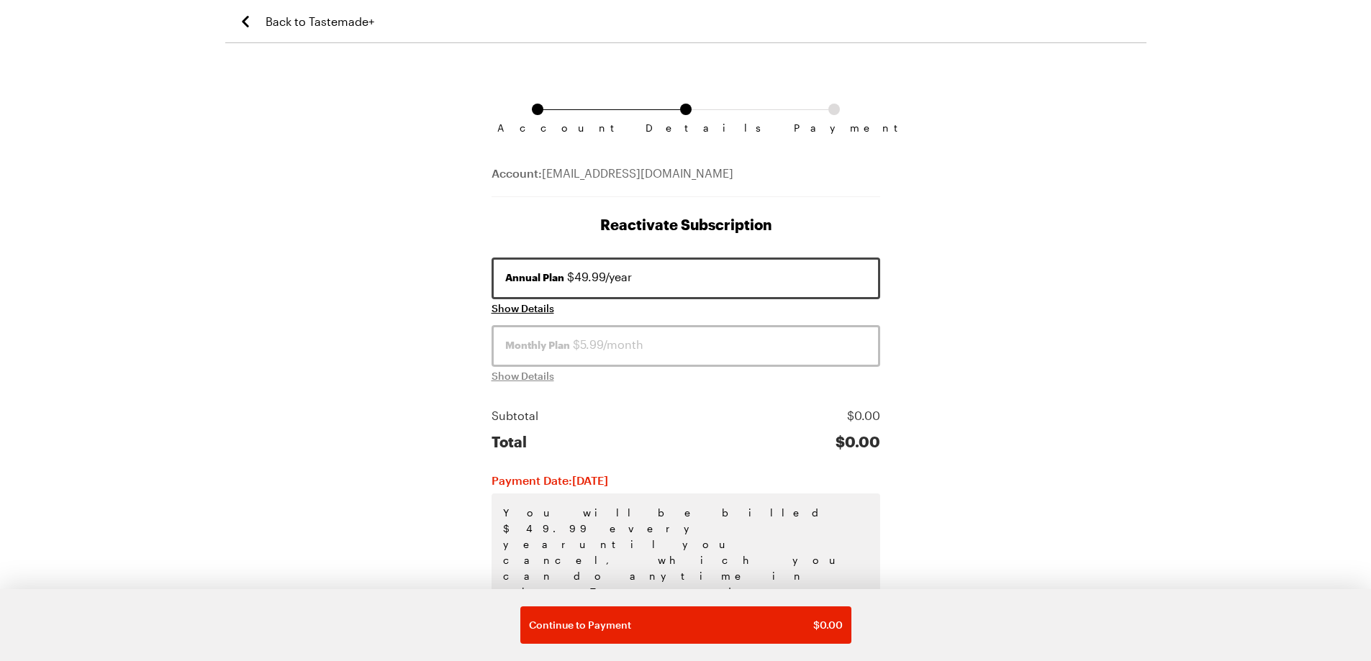
click at [247, 23] on icon "Back to Tastemade+" at bounding box center [245, 21] width 17 height 17
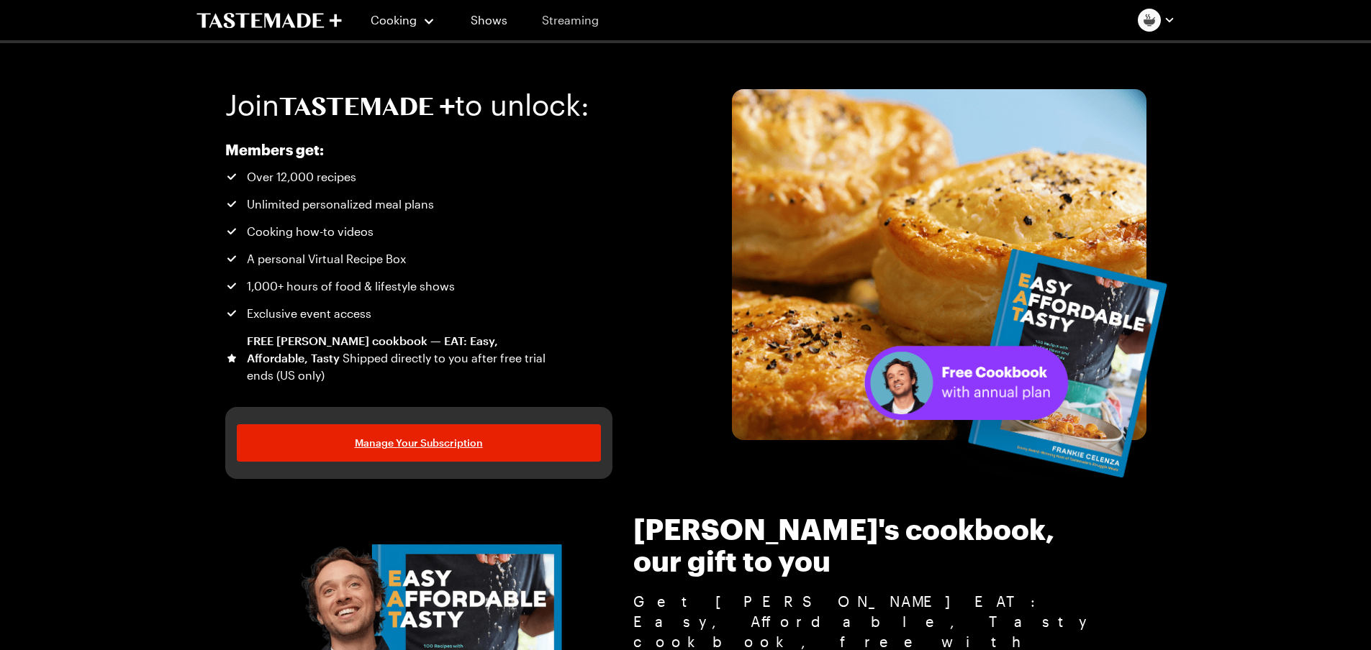
click at [558, 22] on link "Streaming" at bounding box center [570, 20] width 86 height 40
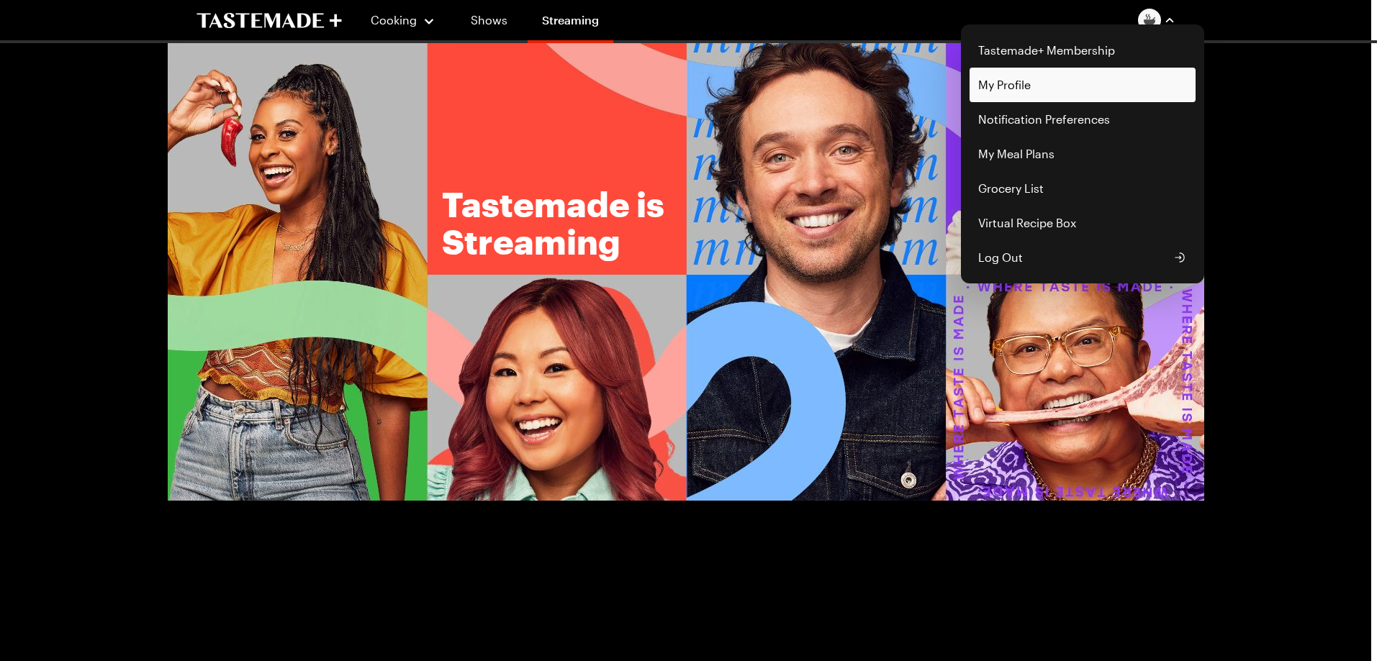
click at [788, 90] on link "My Profile" at bounding box center [1082, 85] width 226 height 35
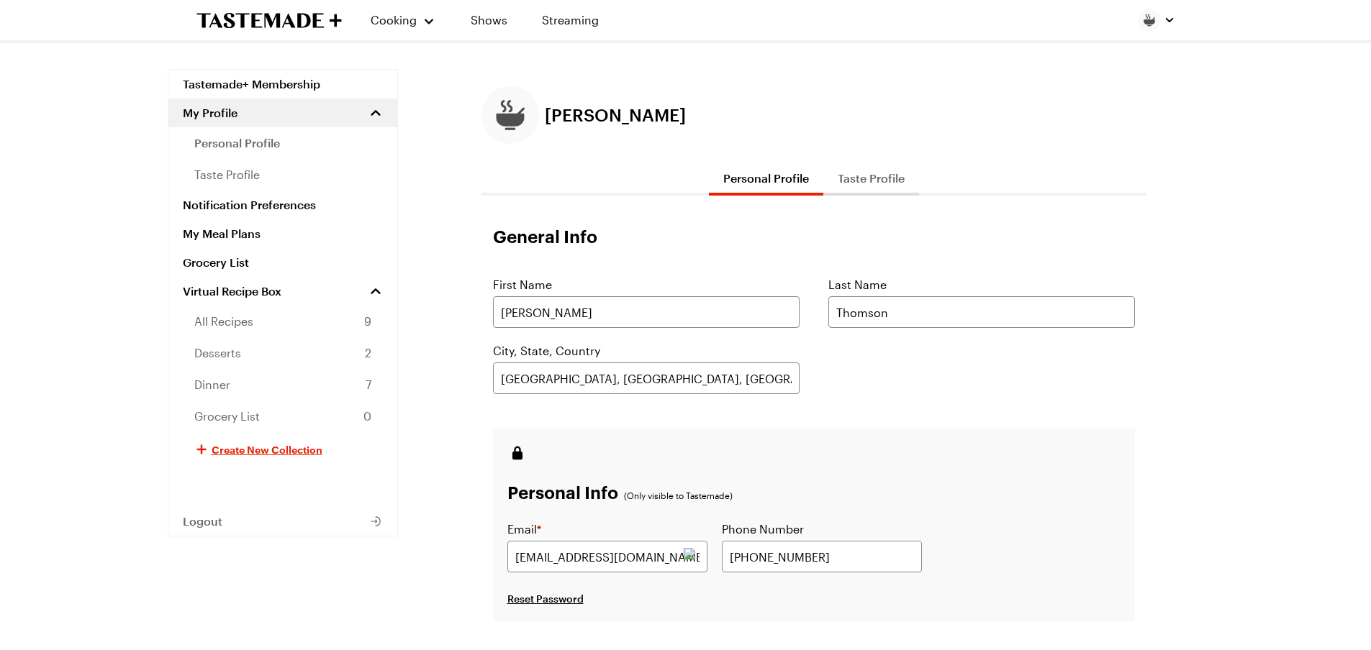
click at [788, 186] on button "Taste Profile" at bounding box center [871, 178] width 96 height 35
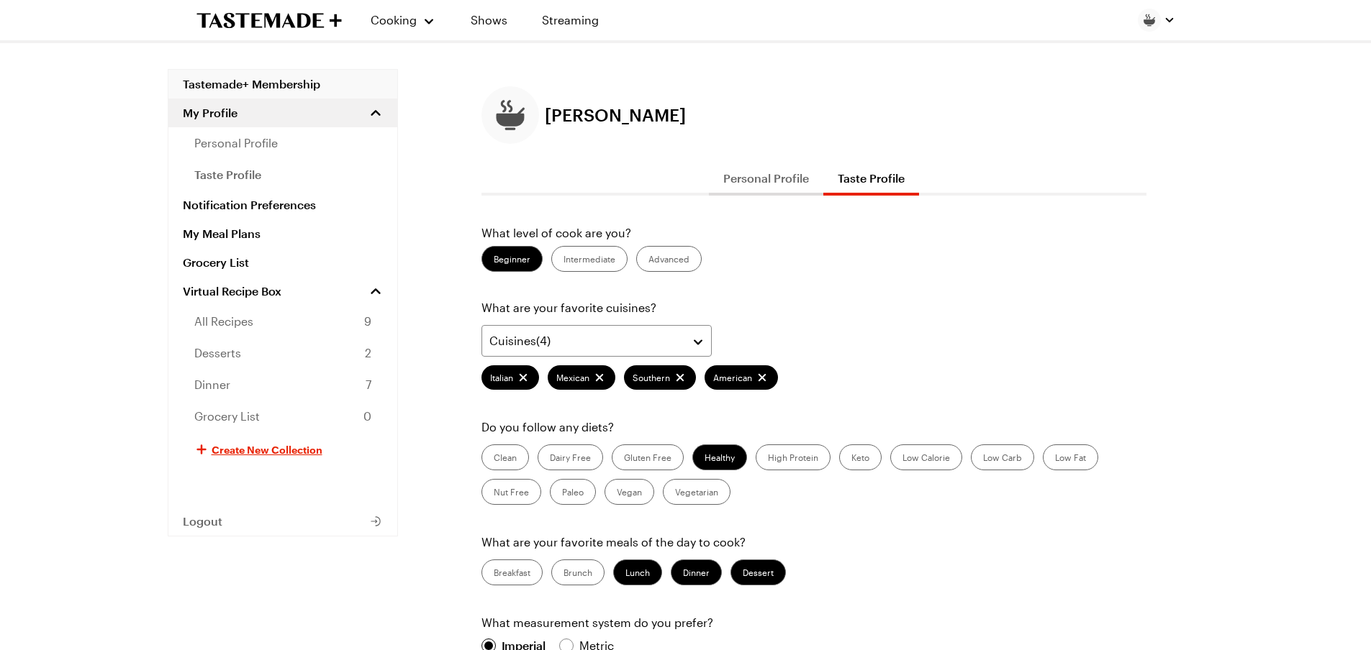
click at [260, 89] on link "Tastemade+ Membership" at bounding box center [282, 84] width 229 height 29
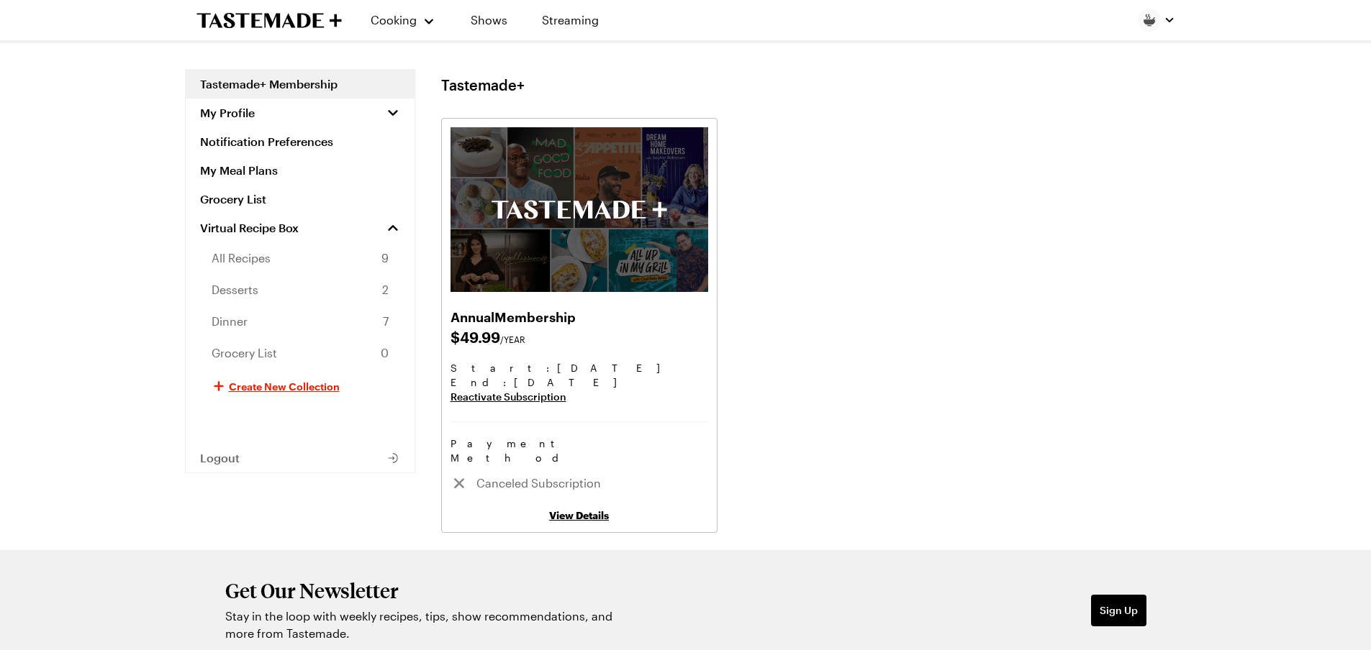
click at [590, 507] on div "View Details" at bounding box center [579, 515] width 258 height 17
click at [586, 509] on link "View Details" at bounding box center [579, 515] width 60 height 12
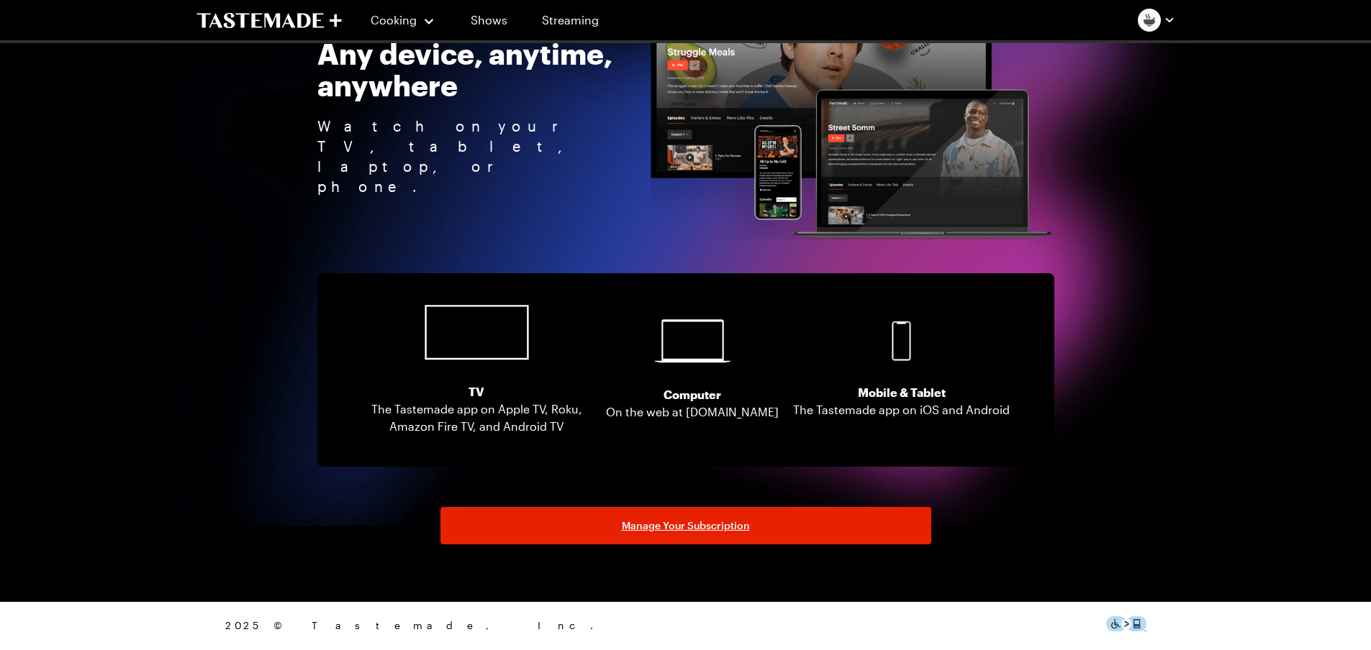
scroll to position [2789, 0]
